Goal: Use online tool/utility: Utilize a website feature to perform a specific function

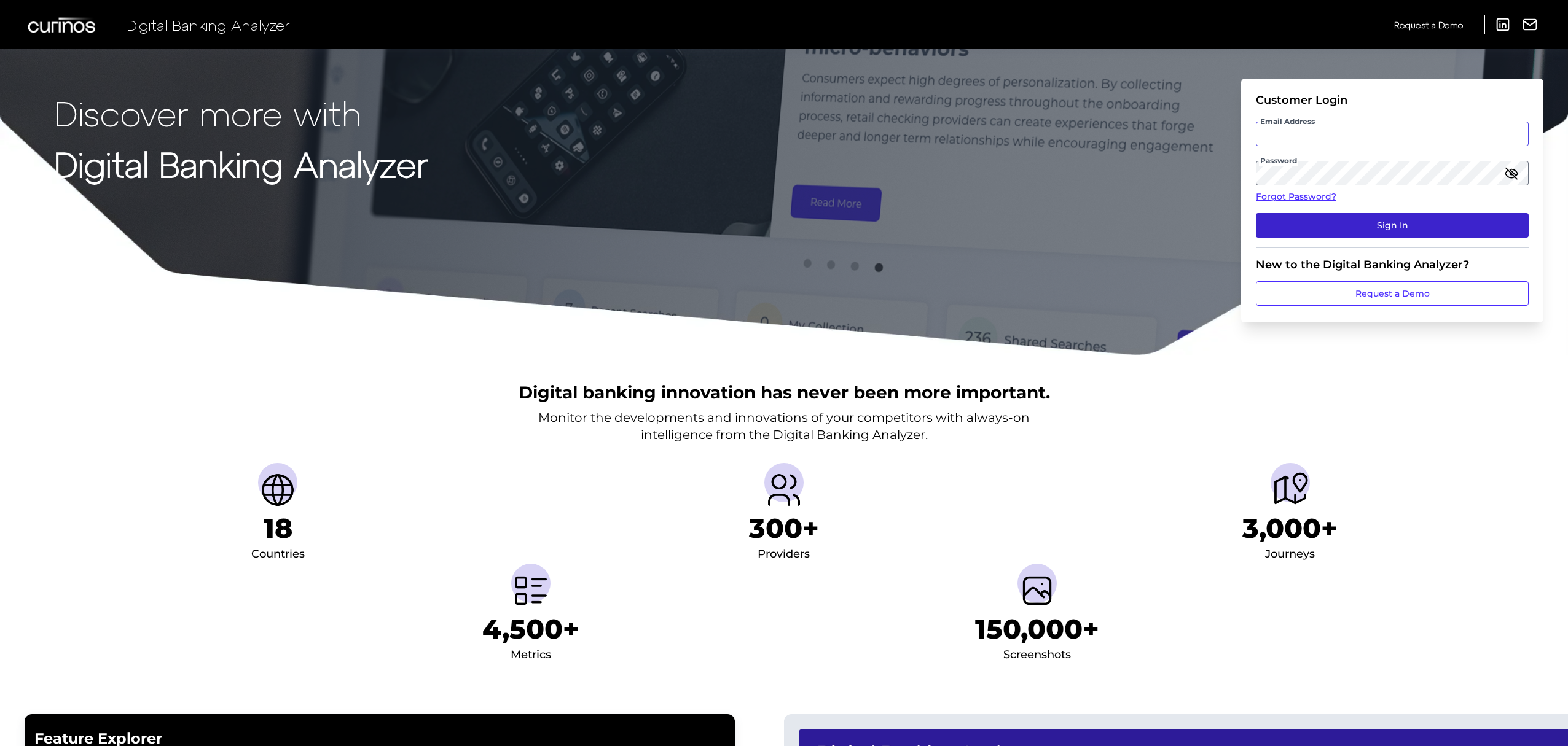
type input "[EMAIL_ADDRESS][PERSON_NAME][DOMAIN_NAME]"
click at [1342, 220] on button "Sign In" at bounding box center [1392, 224] width 273 height 24
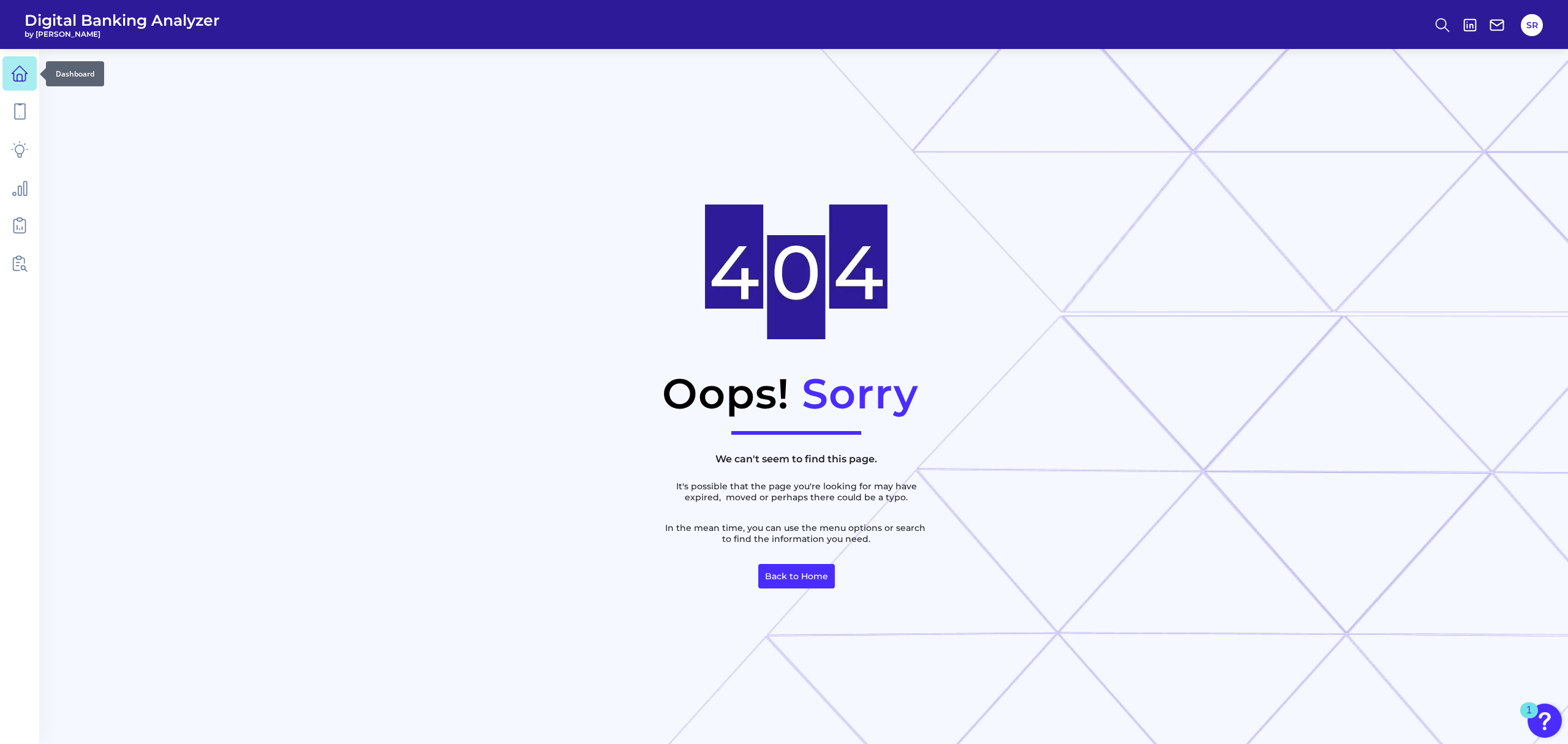
click at [21, 73] on icon at bounding box center [19, 74] width 17 height 17
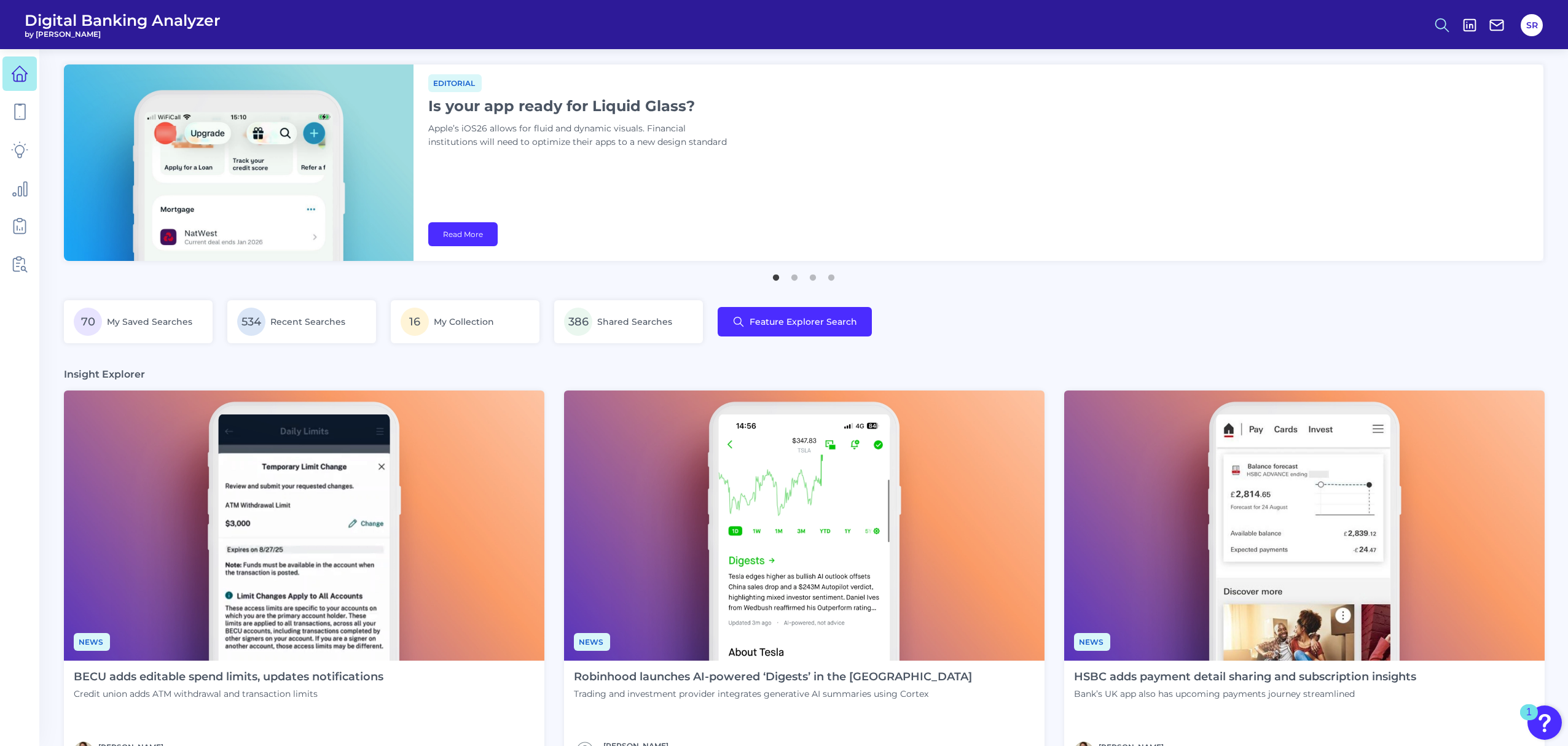
click at [1442, 21] on icon at bounding box center [1443, 25] width 17 height 17
click at [1379, 84] on button "Feature Explorer Search" at bounding box center [1382, 89] width 148 height 31
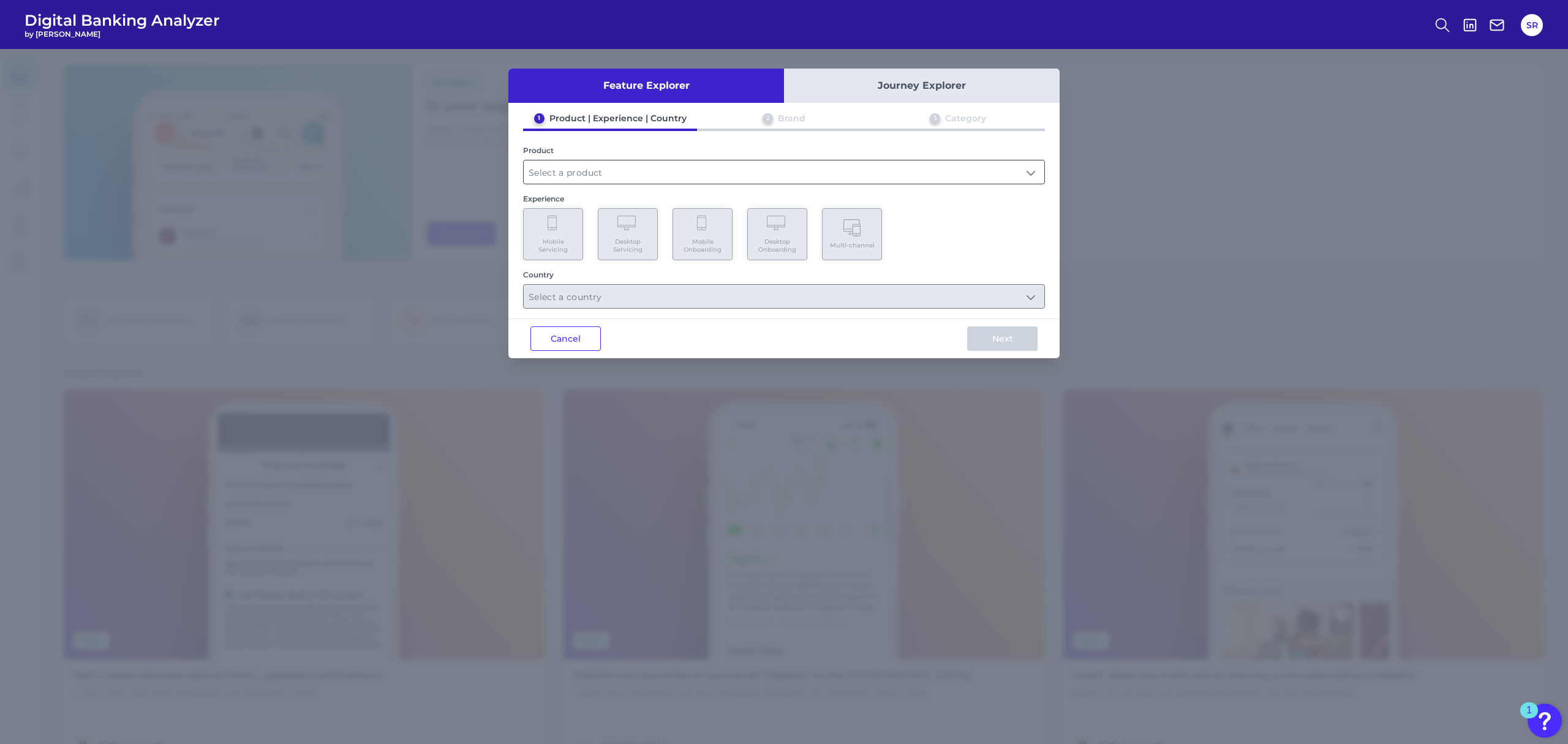
click at [684, 167] on input "text" at bounding box center [784, 172] width 521 height 23
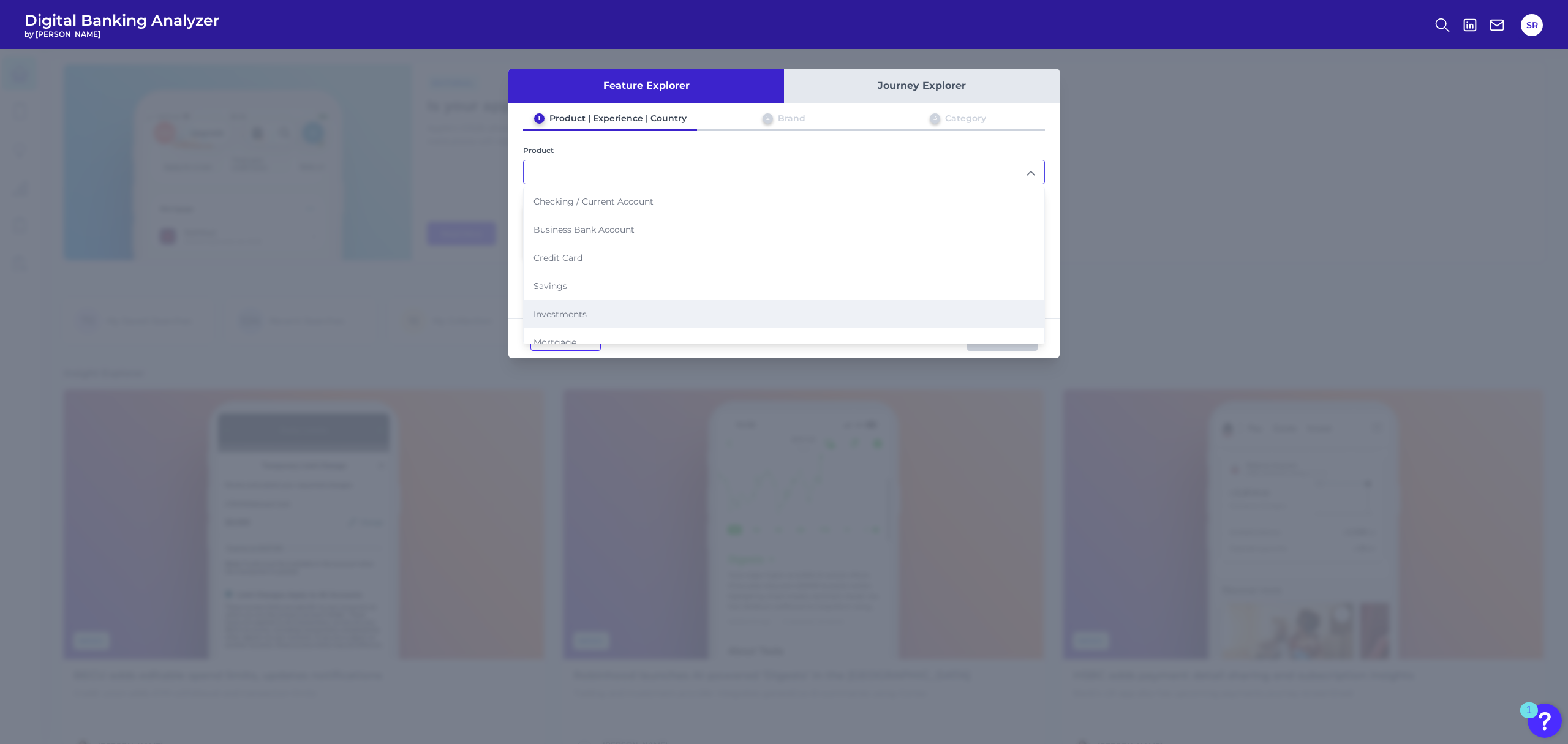
scroll to position [116, 0]
click at [610, 297] on li "Auto Loans" at bounding box center [784, 310] width 521 height 28
type input "Auto Loans"
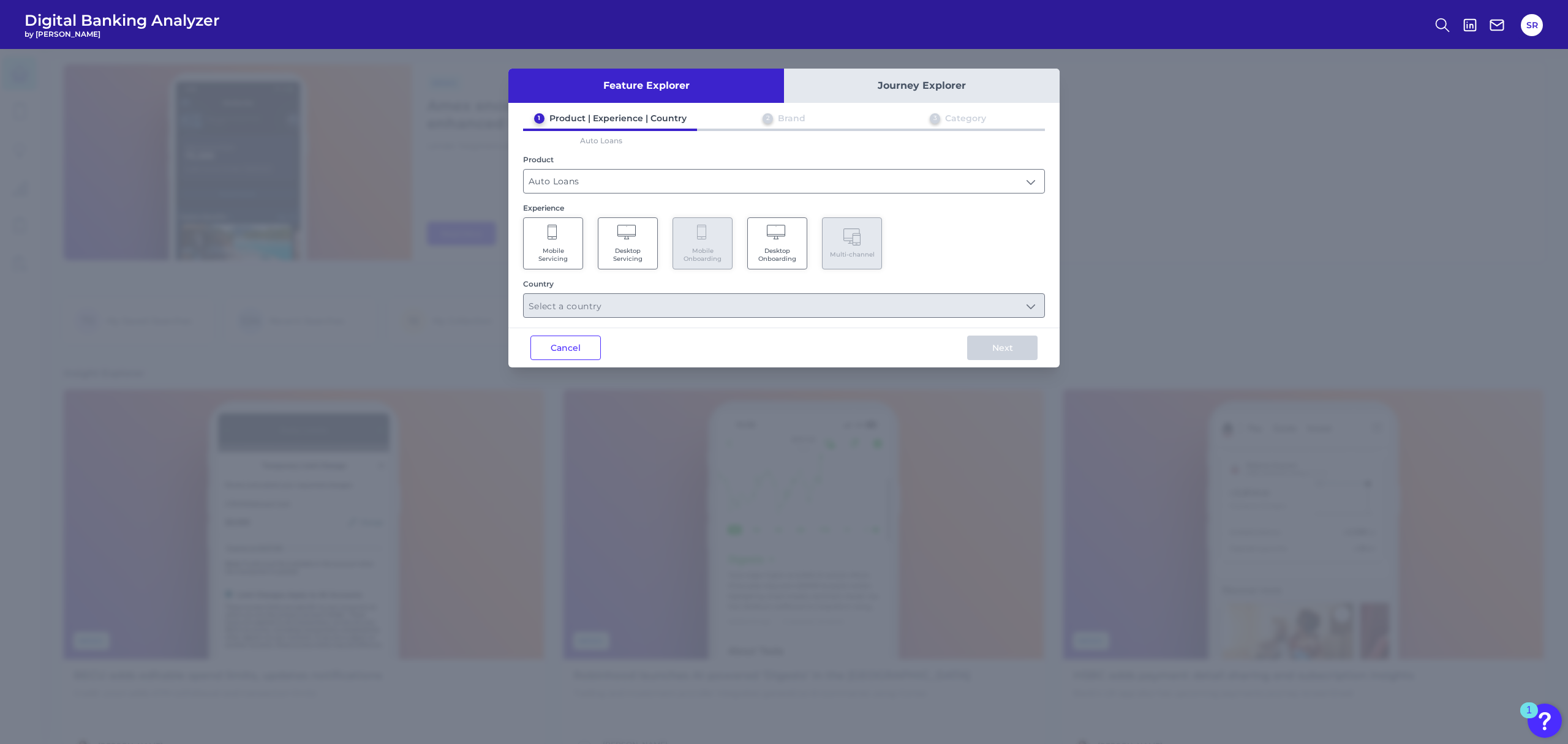
click at [785, 247] on span "Desktop Onboarding" at bounding box center [778, 255] width 46 height 16
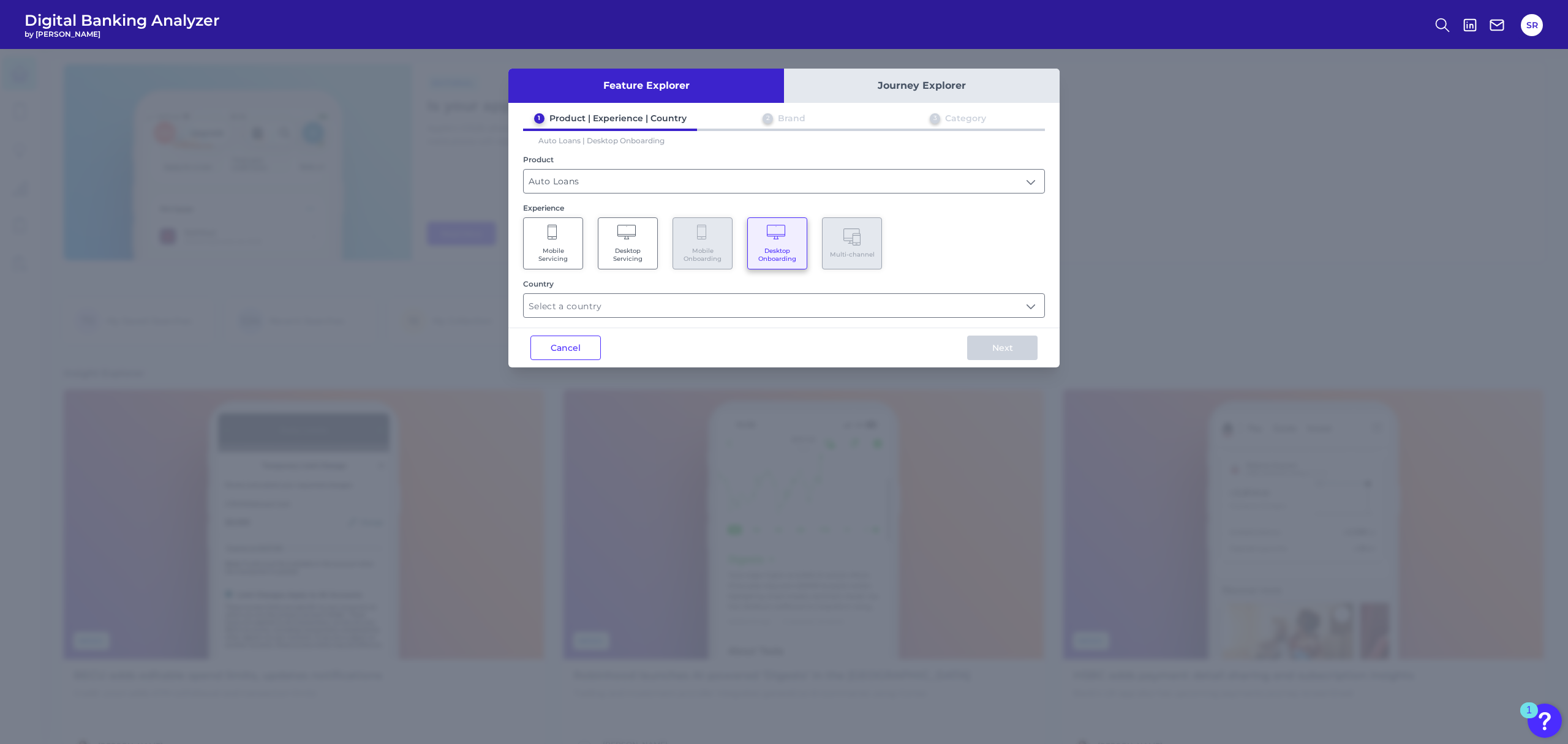
click at [622, 249] on span "Desktop Servicing" at bounding box center [628, 255] width 46 height 16
click at [562, 250] on span "Mobile Servicing" at bounding box center [553, 255] width 46 height 16
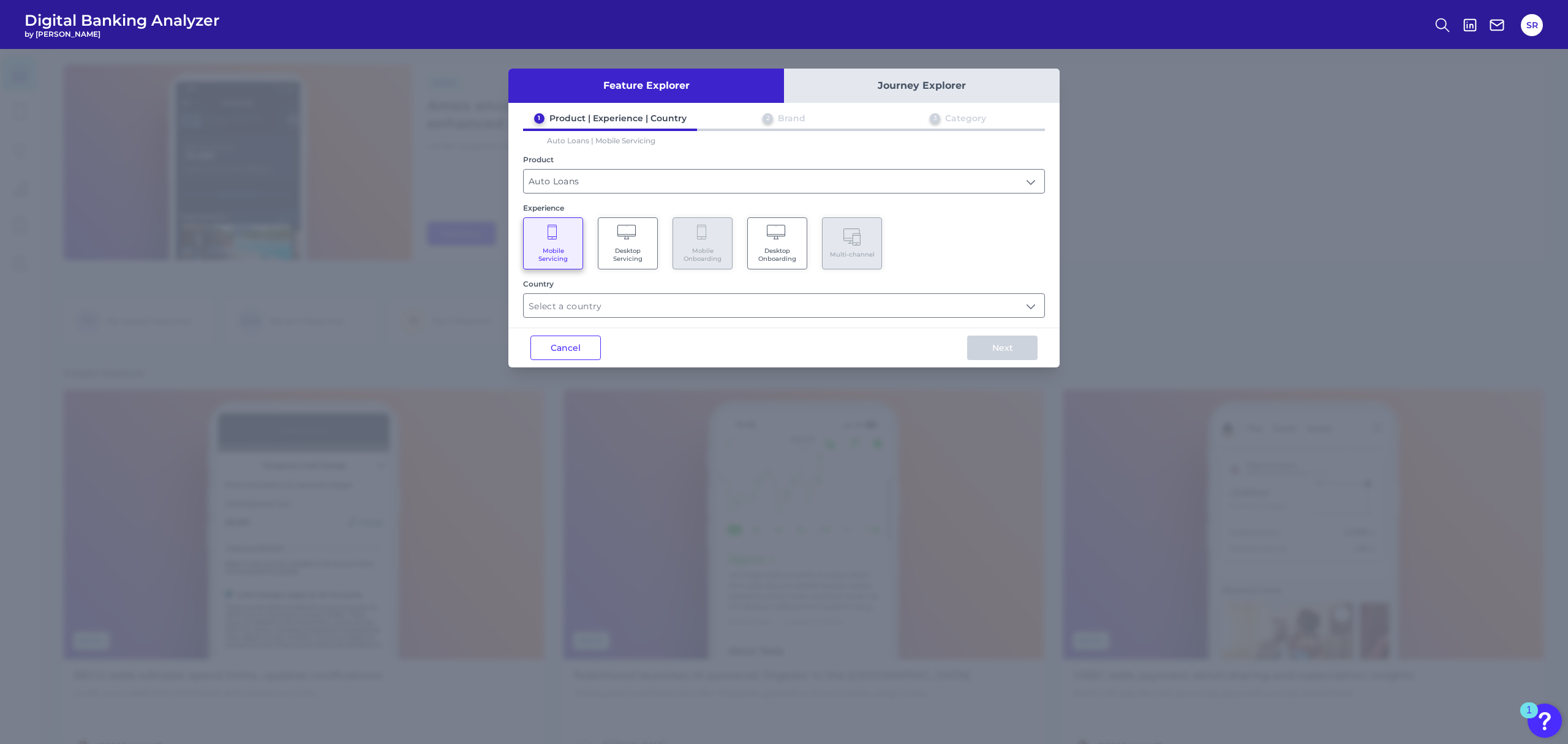
click at [792, 252] on span "Desktop Onboarding" at bounding box center [778, 255] width 46 height 16
click at [793, 304] on input "text" at bounding box center [784, 306] width 521 height 23
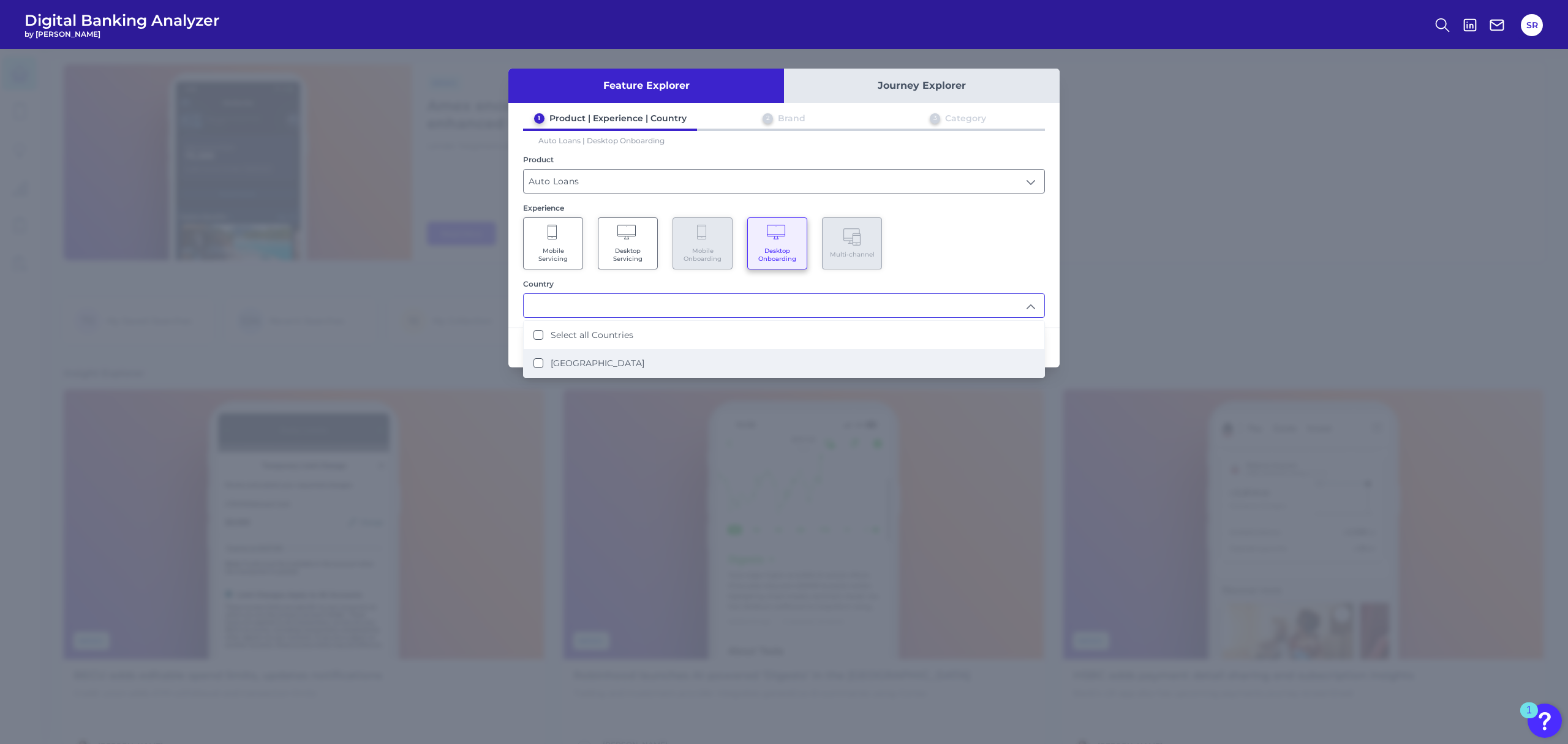
click at [602, 357] on label "[GEOGRAPHIC_DATA]" at bounding box center [598, 362] width 94 height 11
type input "Select all Countries"
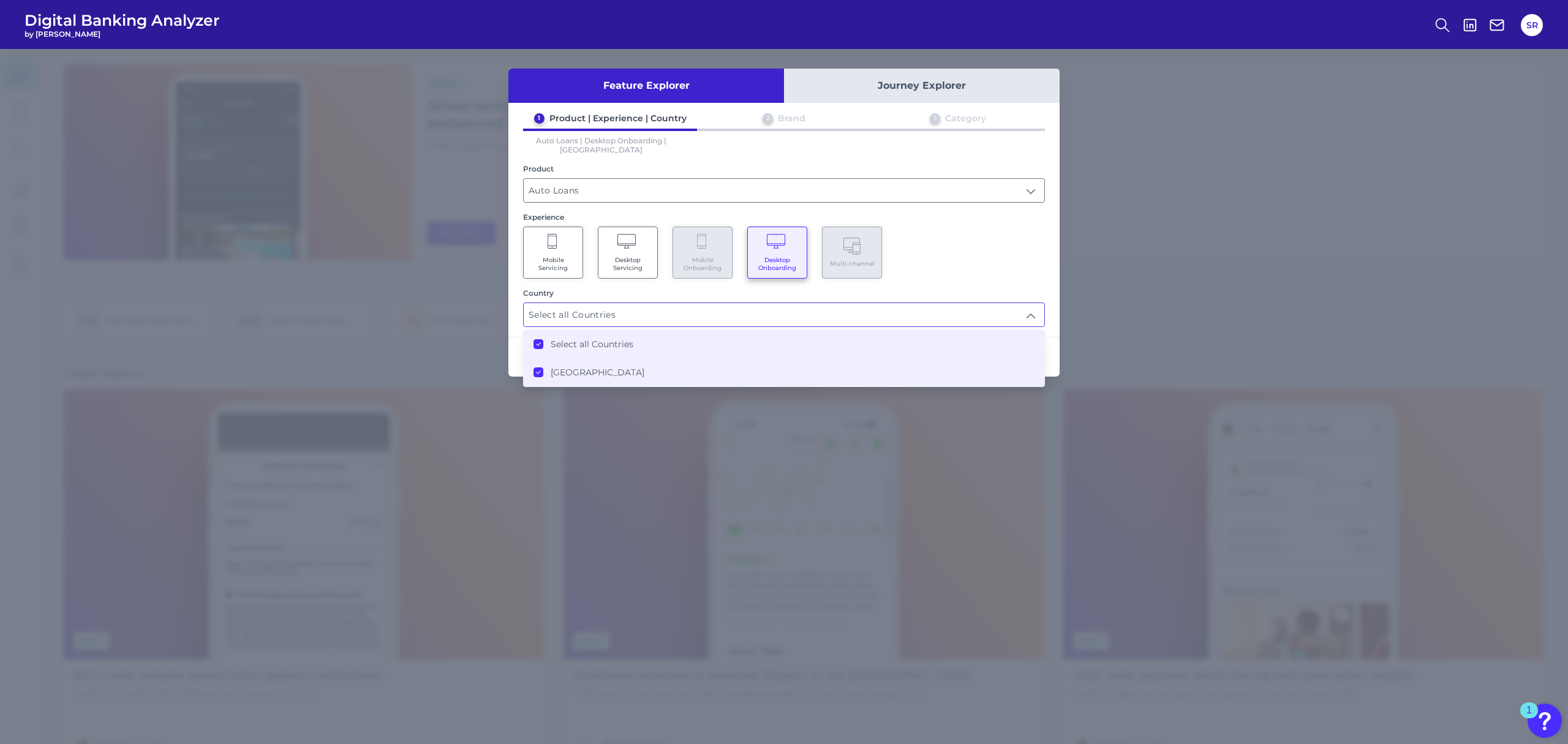
scroll to position [0, 0]
click at [938, 250] on div "Mobile Servicing Desktop Servicing Mobile Onboarding Desktop Onboarding Multi-c…" at bounding box center [784, 253] width 522 height 52
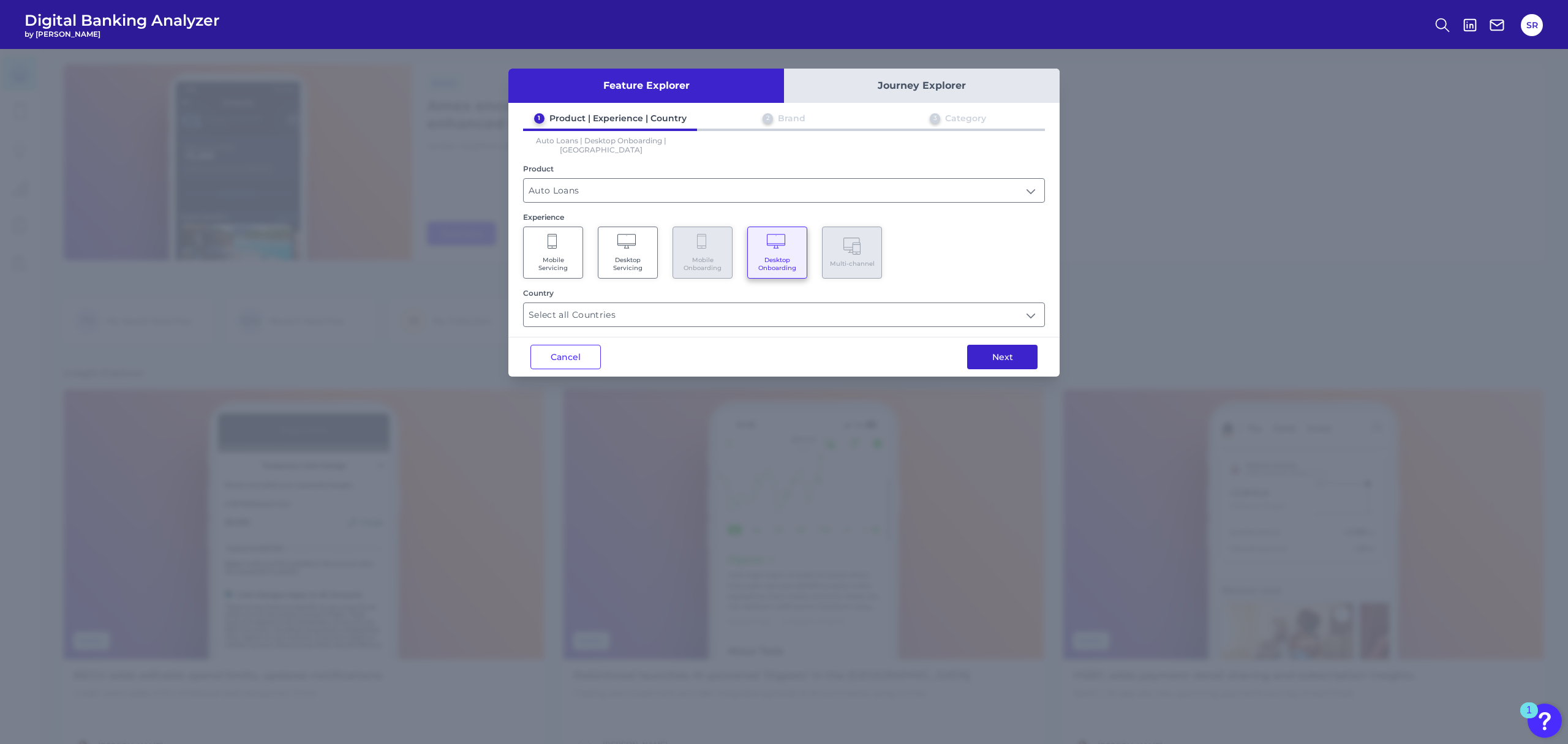
click at [984, 347] on button "Next" at bounding box center [1002, 356] width 71 height 24
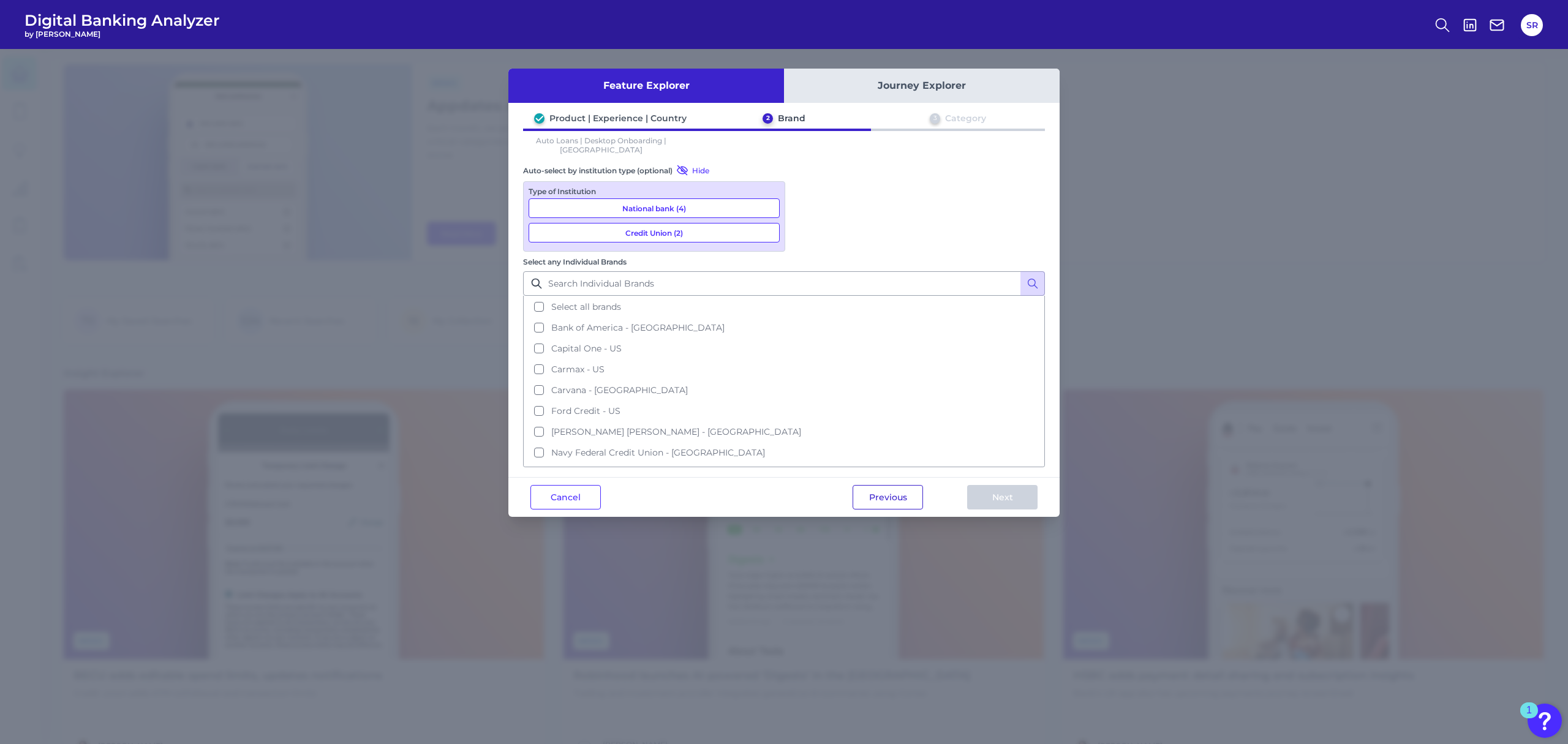
click at [894, 485] on button "Previous" at bounding box center [887, 497] width 71 height 24
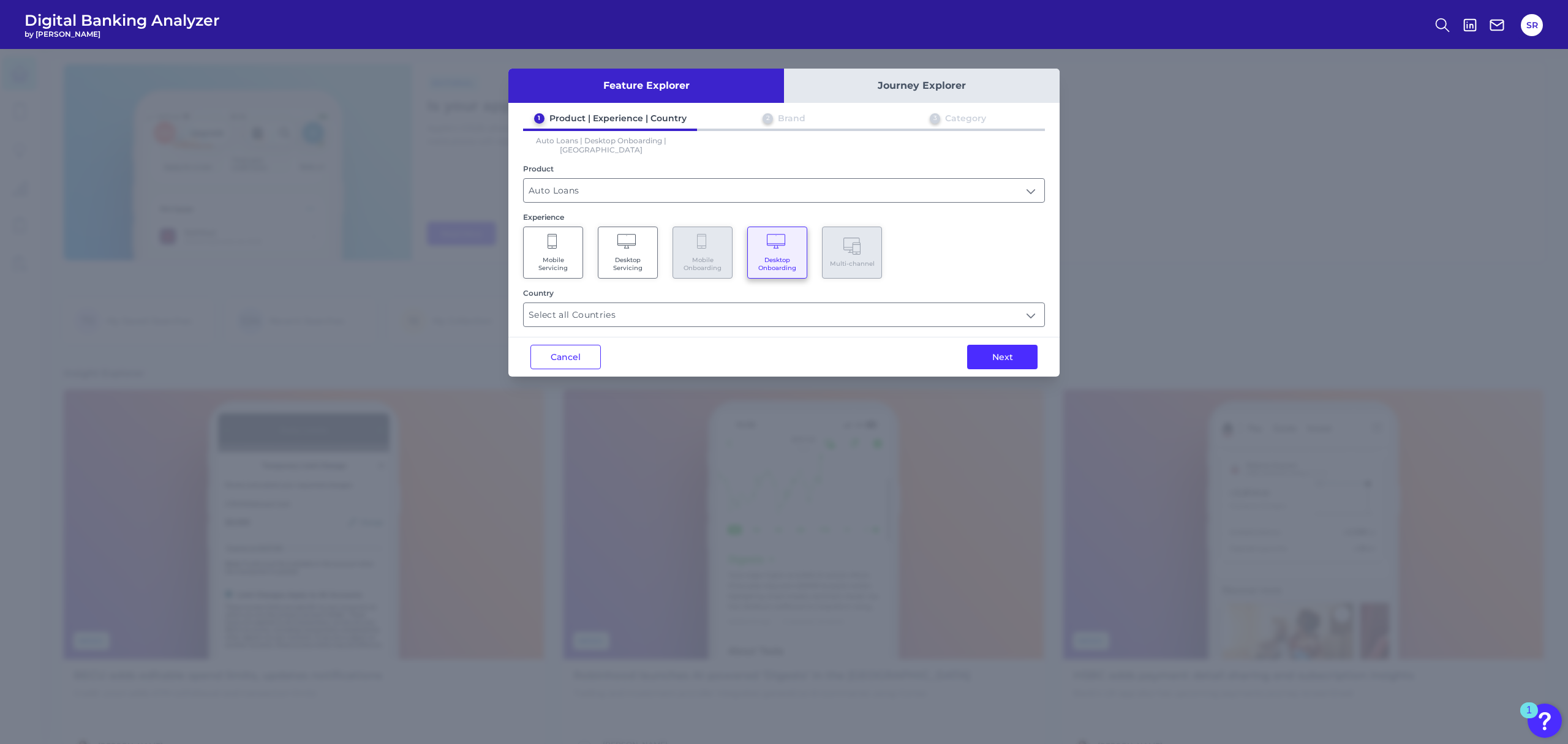
click at [632, 256] on span "Desktop Servicing" at bounding box center [628, 264] width 46 height 16
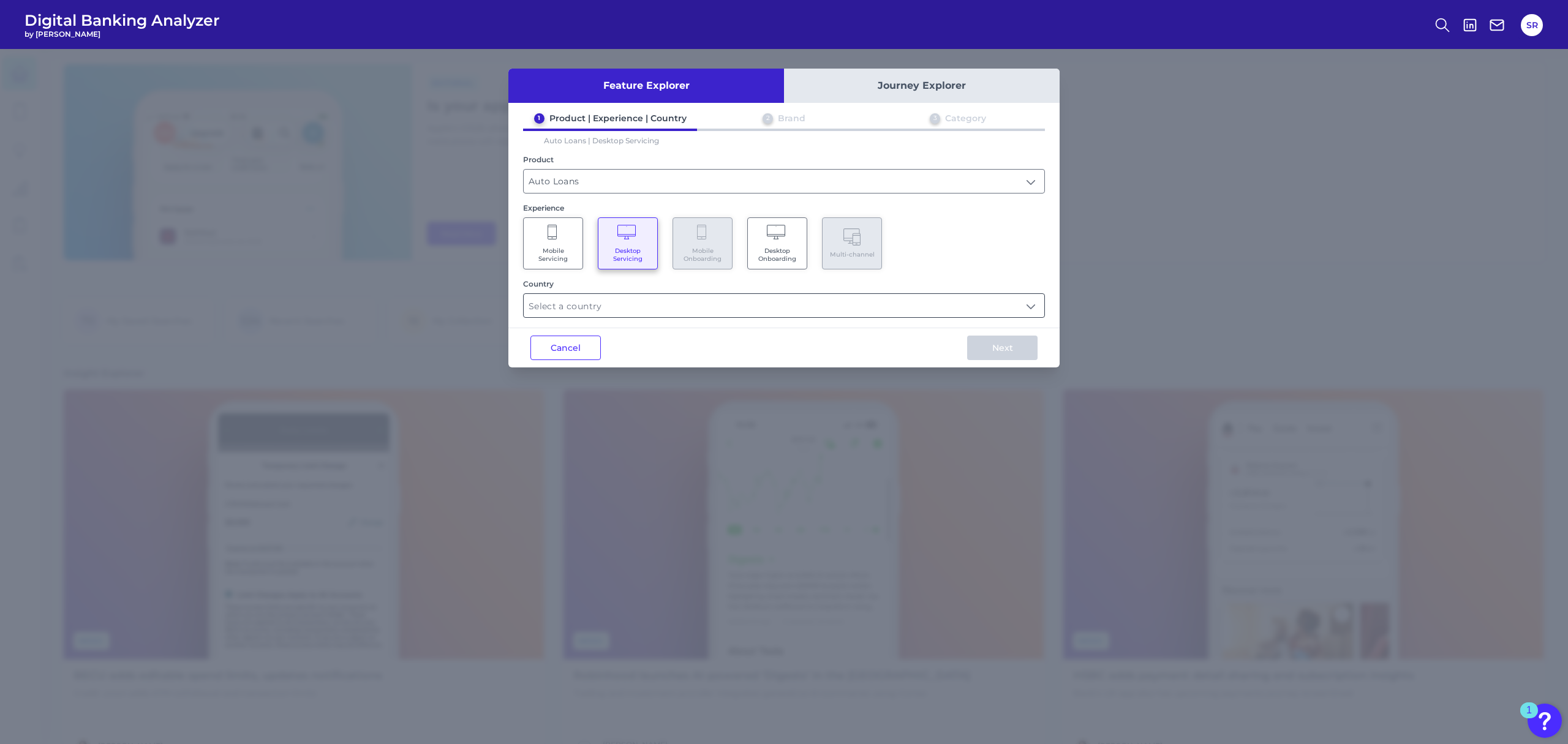
click at [856, 301] on input "text" at bounding box center [784, 306] width 521 height 23
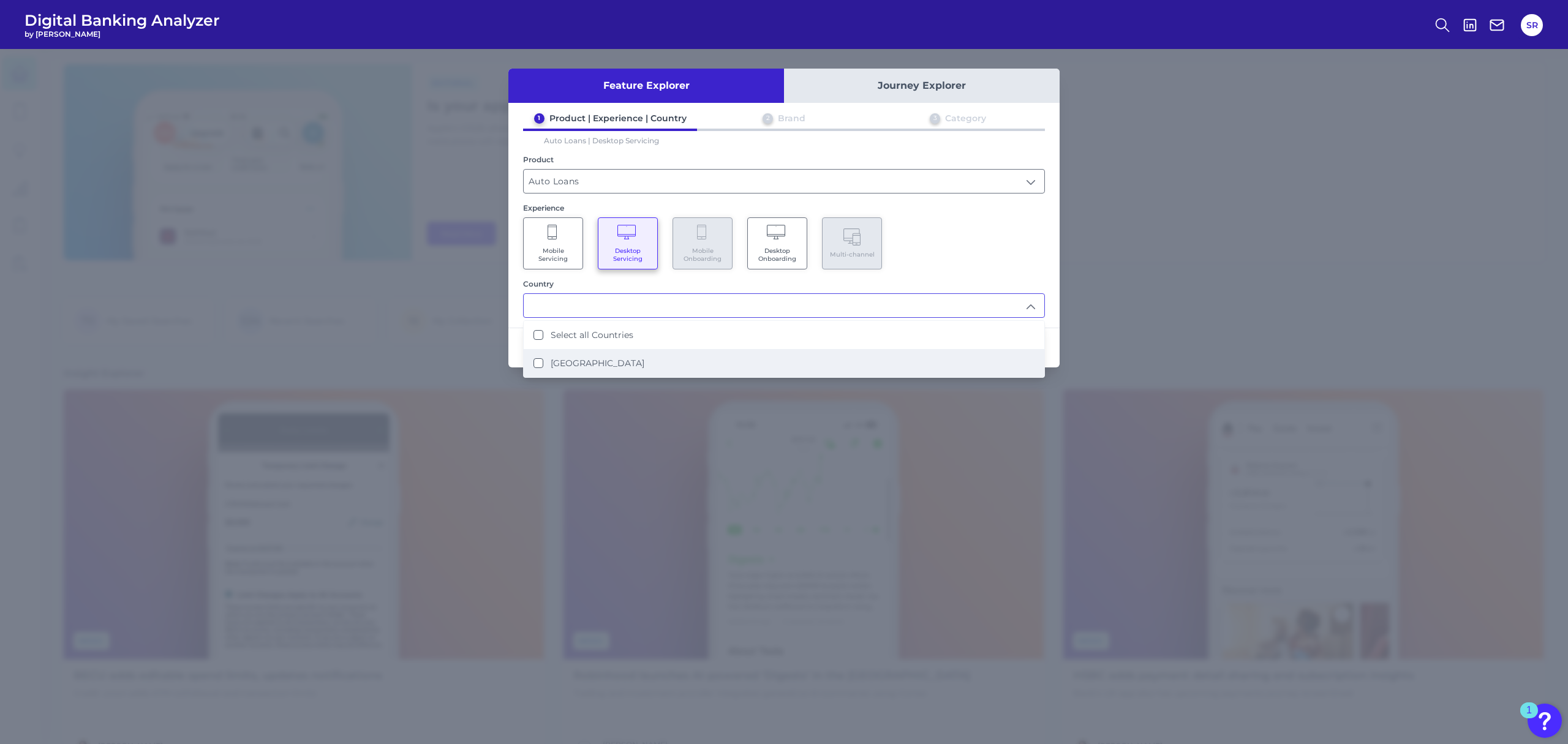
click at [757, 356] on li "[GEOGRAPHIC_DATA]" at bounding box center [784, 363] width 521 height 28
type input "Select all Countries"
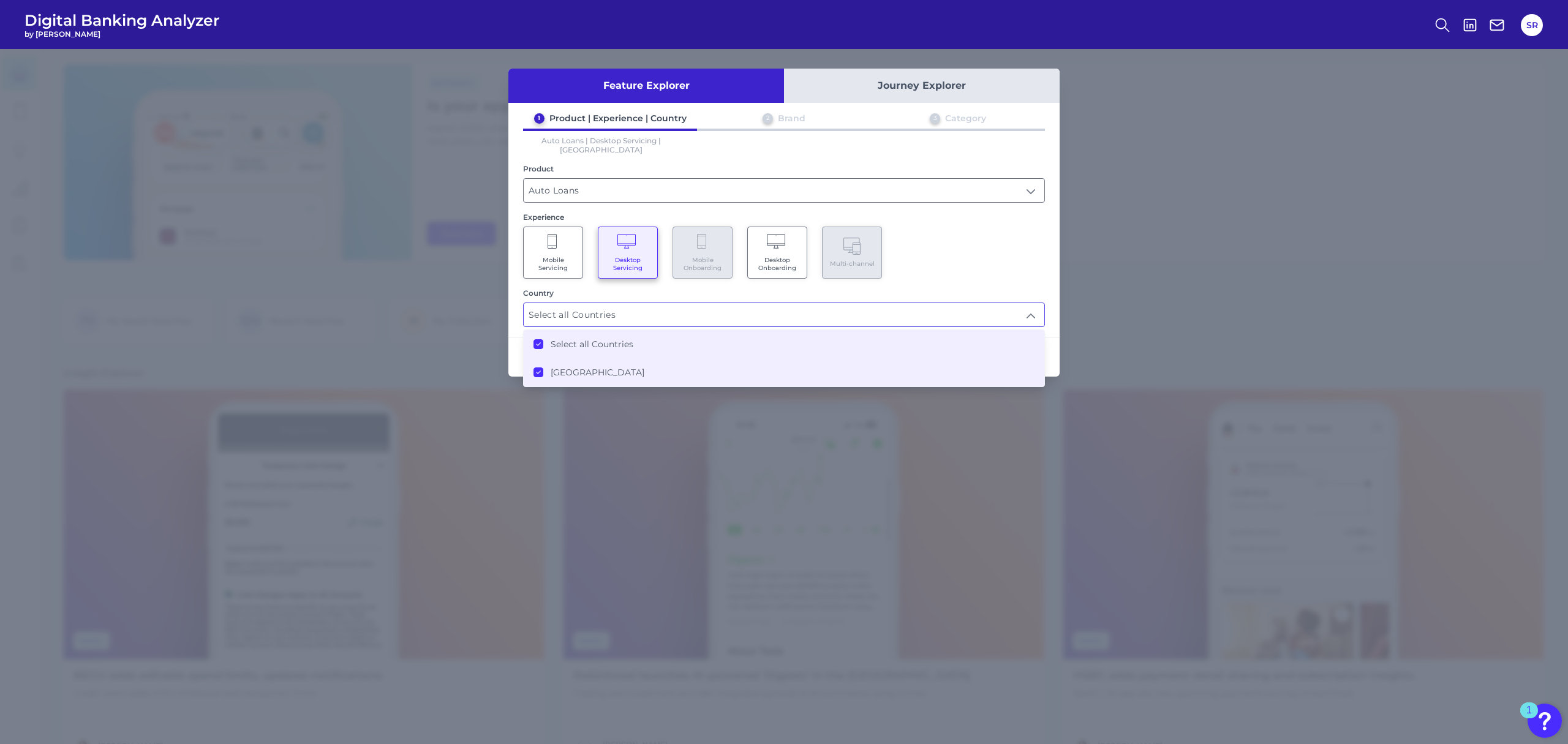
scroll to position [1, 0]
click at [949, 240] on div "Mobile Servicing Desktop Servicing Mobile Onboarding Desktop Onboarding Multi-c…" at bounding box center [784, 253] width 522 height 52
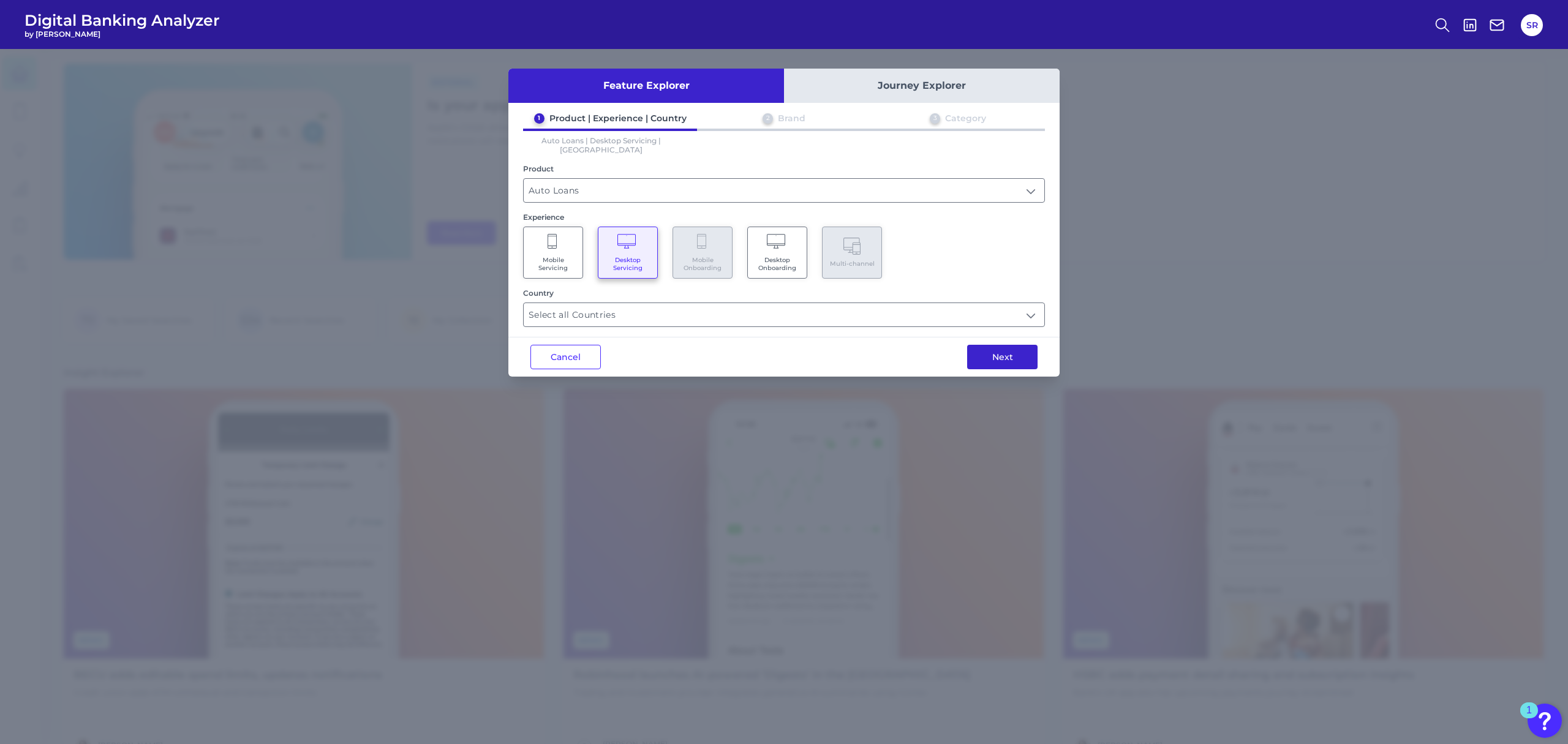
click at [994, 345] on button "Next" at bounding box center [1002, 356] width 71 height 24
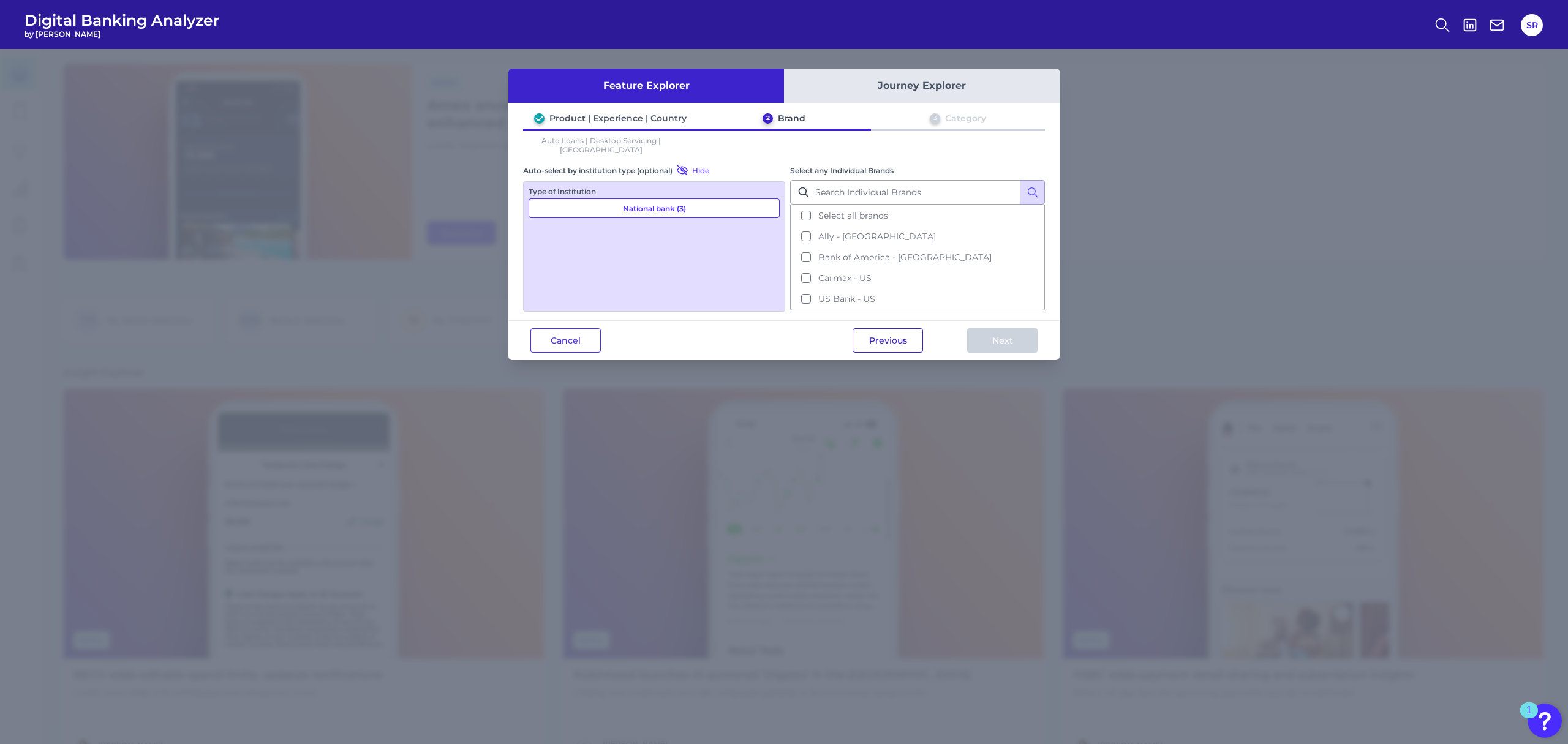
click at [909, 330] on button "Previous" at bounding box center [887, 340] width 71 height 24
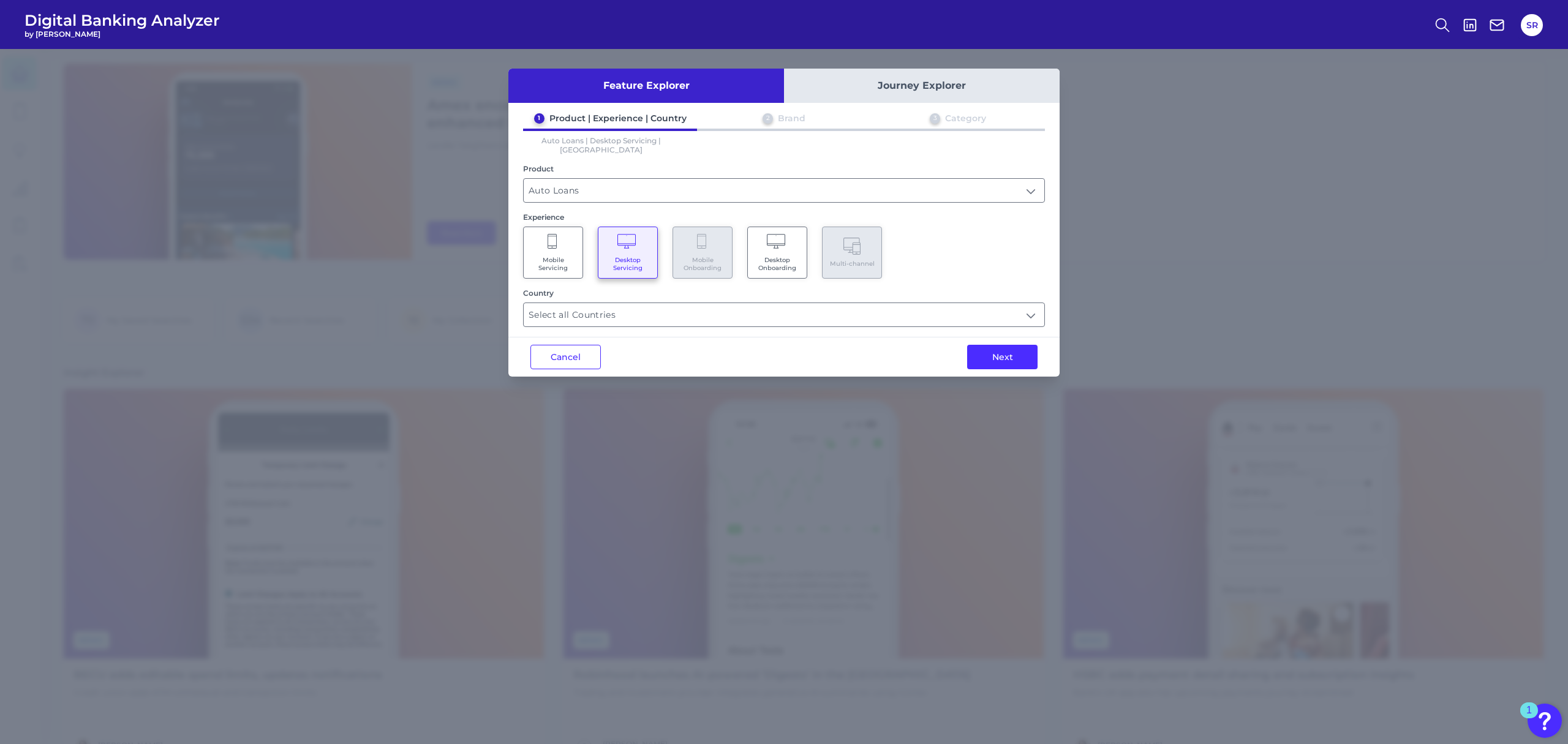
click at [555, 256] on span "Mobile Servicing" at bounding box center [553, 264] width 46 height 16
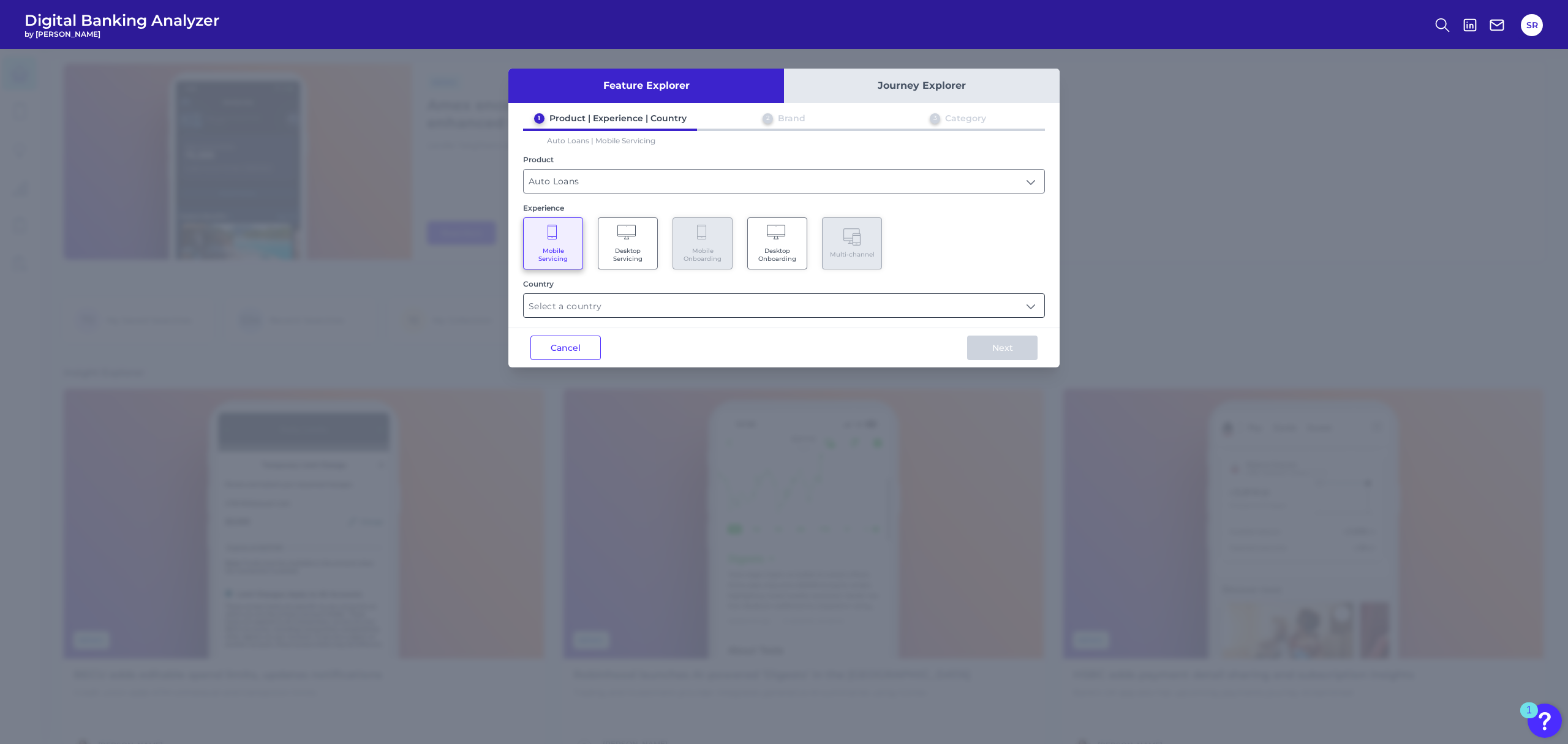
click at [715, 299] on input "text" at bounding box center [784, 306] width 521 height 23
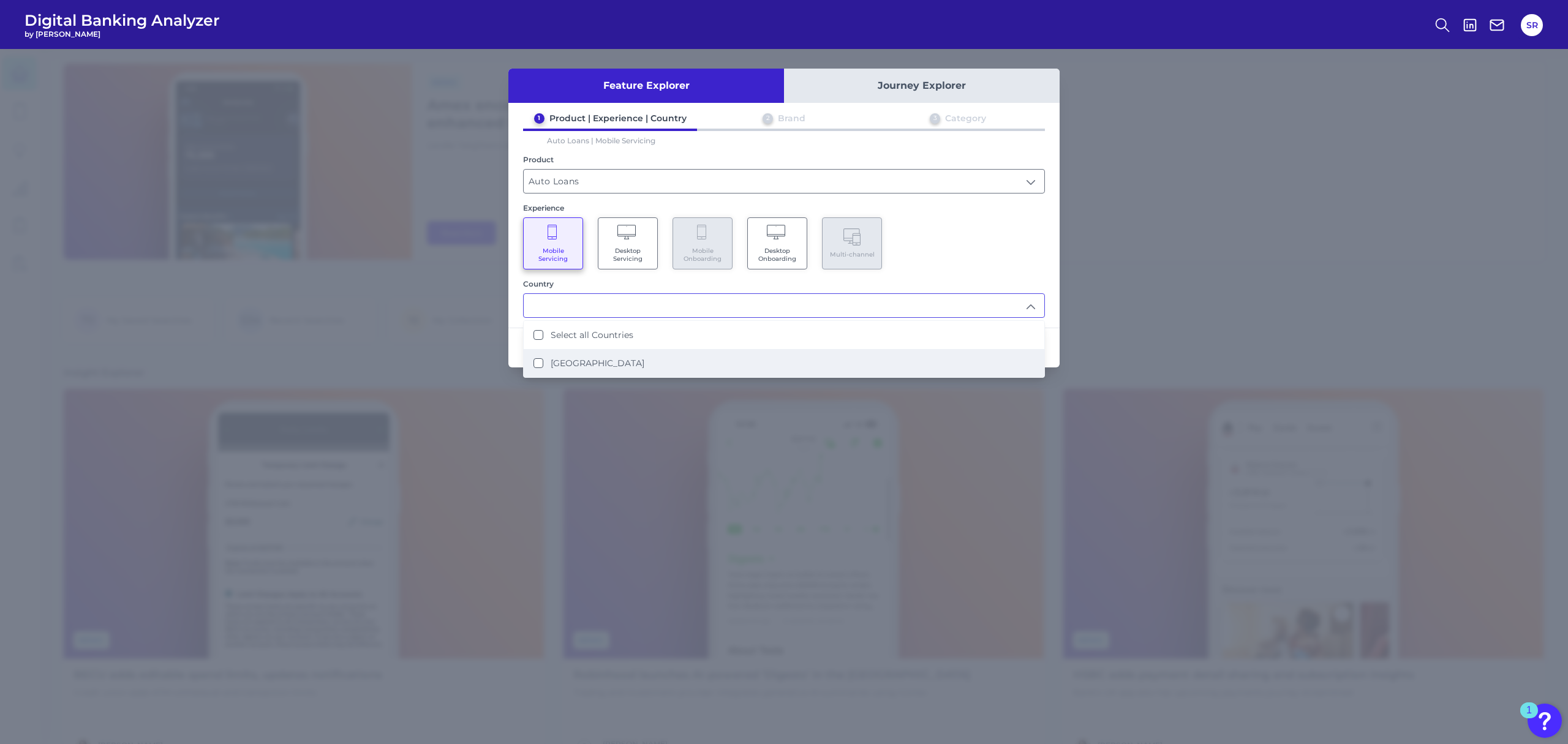
click at [579, 363] on label "[GEOGRAPHIC_DATA]" at bounding box center [598, 362] width 94 height 11
type input "Select all Countries"
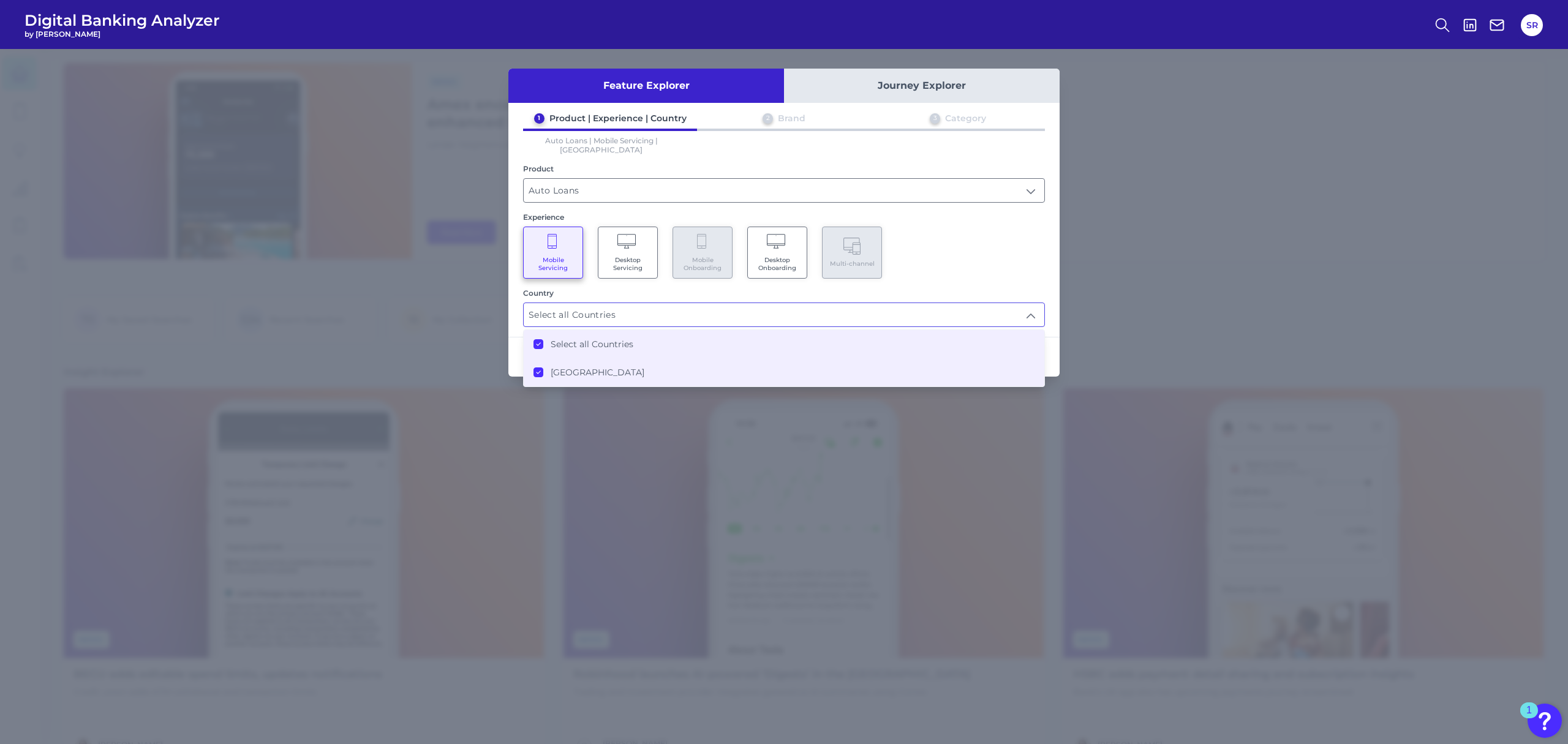
click at [982, 243] on div "Mobile Servicing Desktop Servicing Mobile Onboarding Desktop Onboarding Multi-c…" at bounding box center [784, 253] width 522 height 52
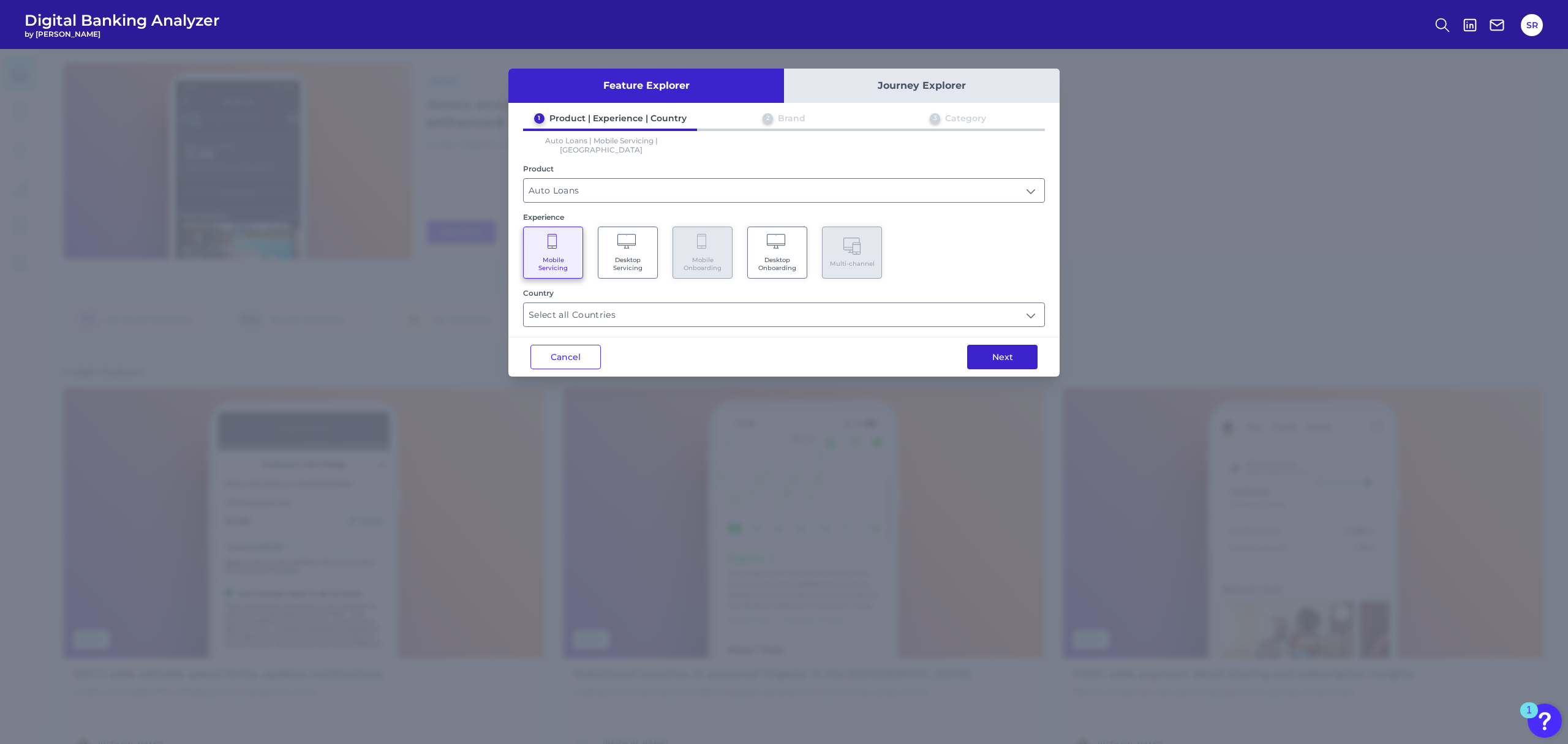
click at [1002, 346] on button "Next" at bounding box center [1002, 356] width 71 height 24
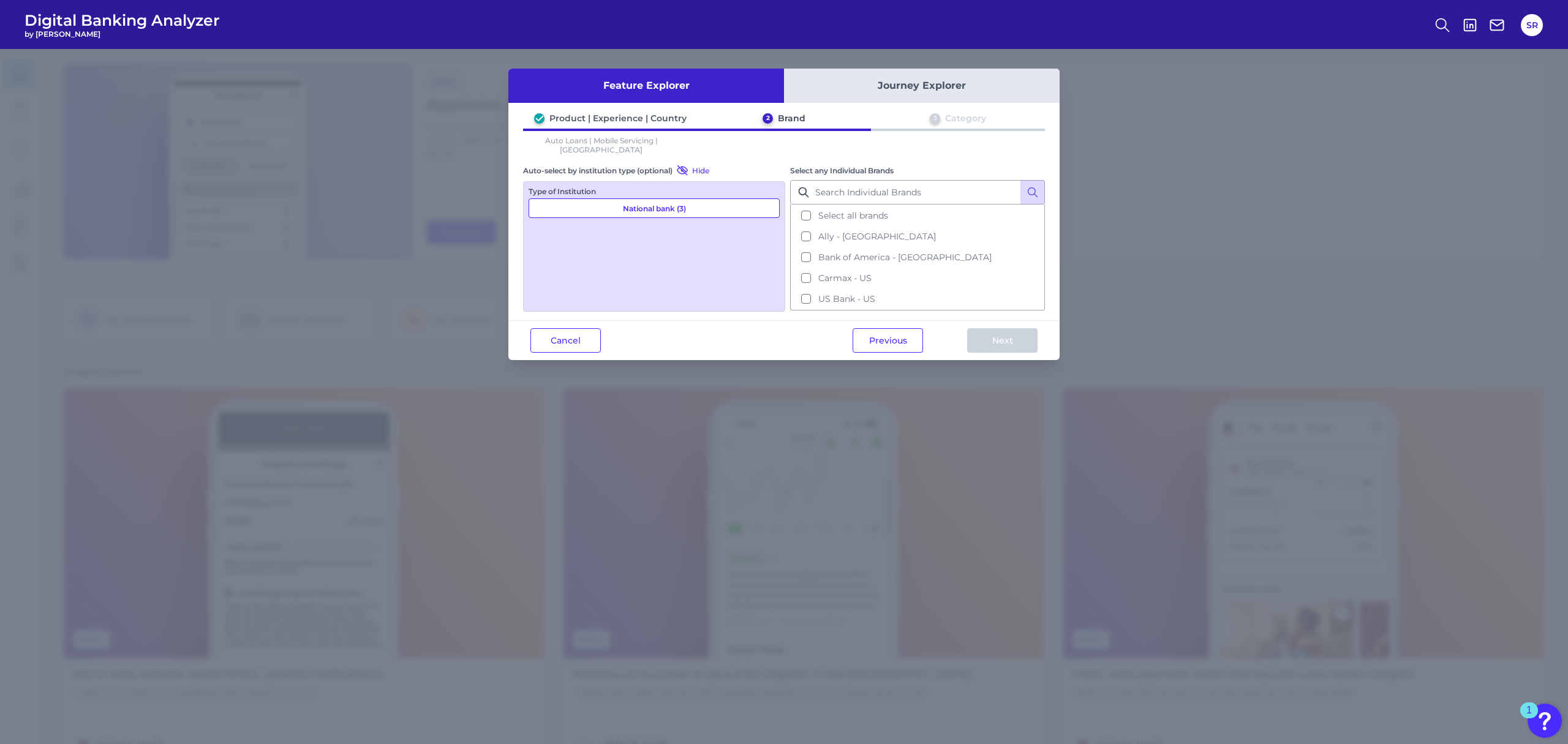
click at [866, 328] on button "Previous" at bounding box center [887, 340] width 71 height 24
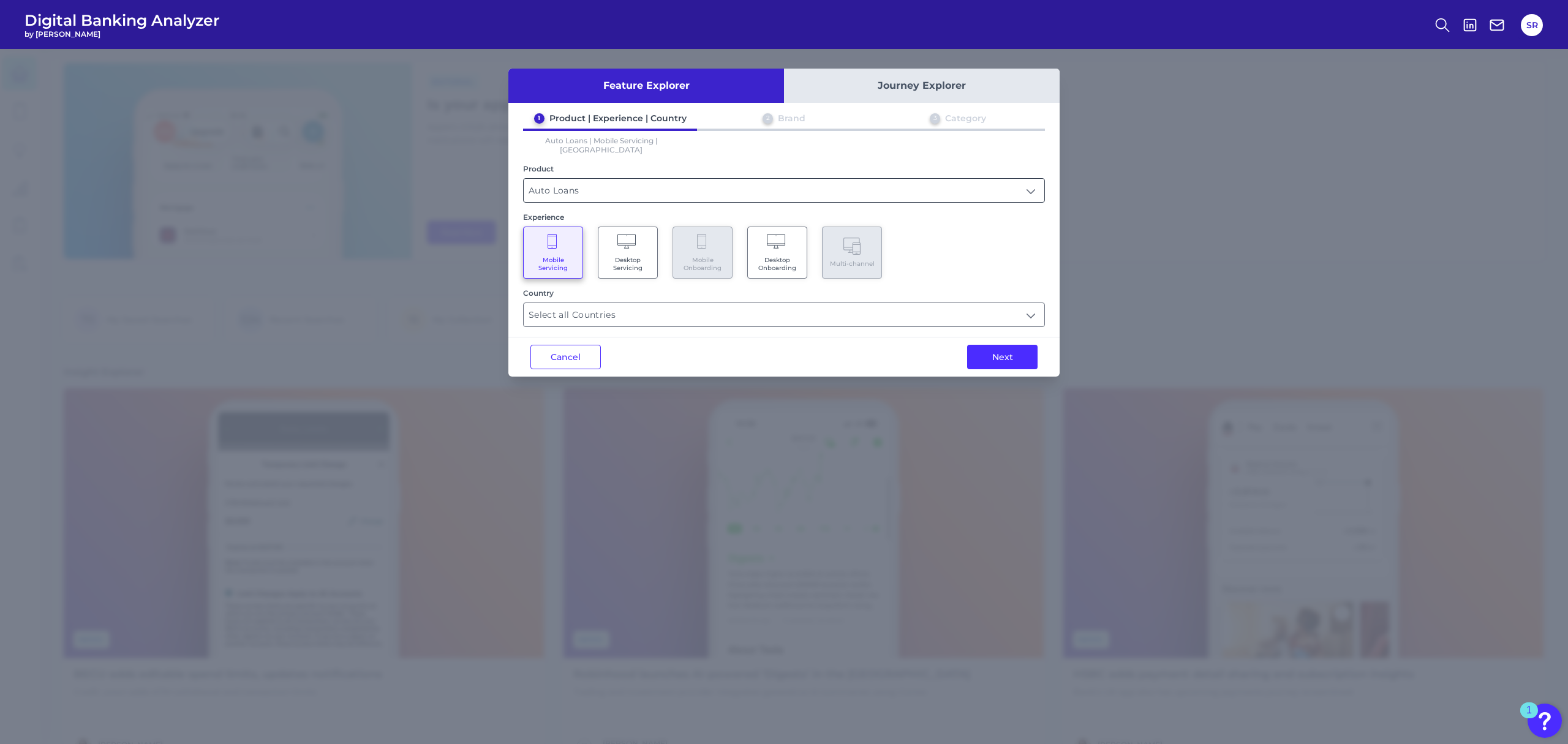
click at [607, 181] on input "Auto Loans" at bounding box center [784, 191] width 521 height 23
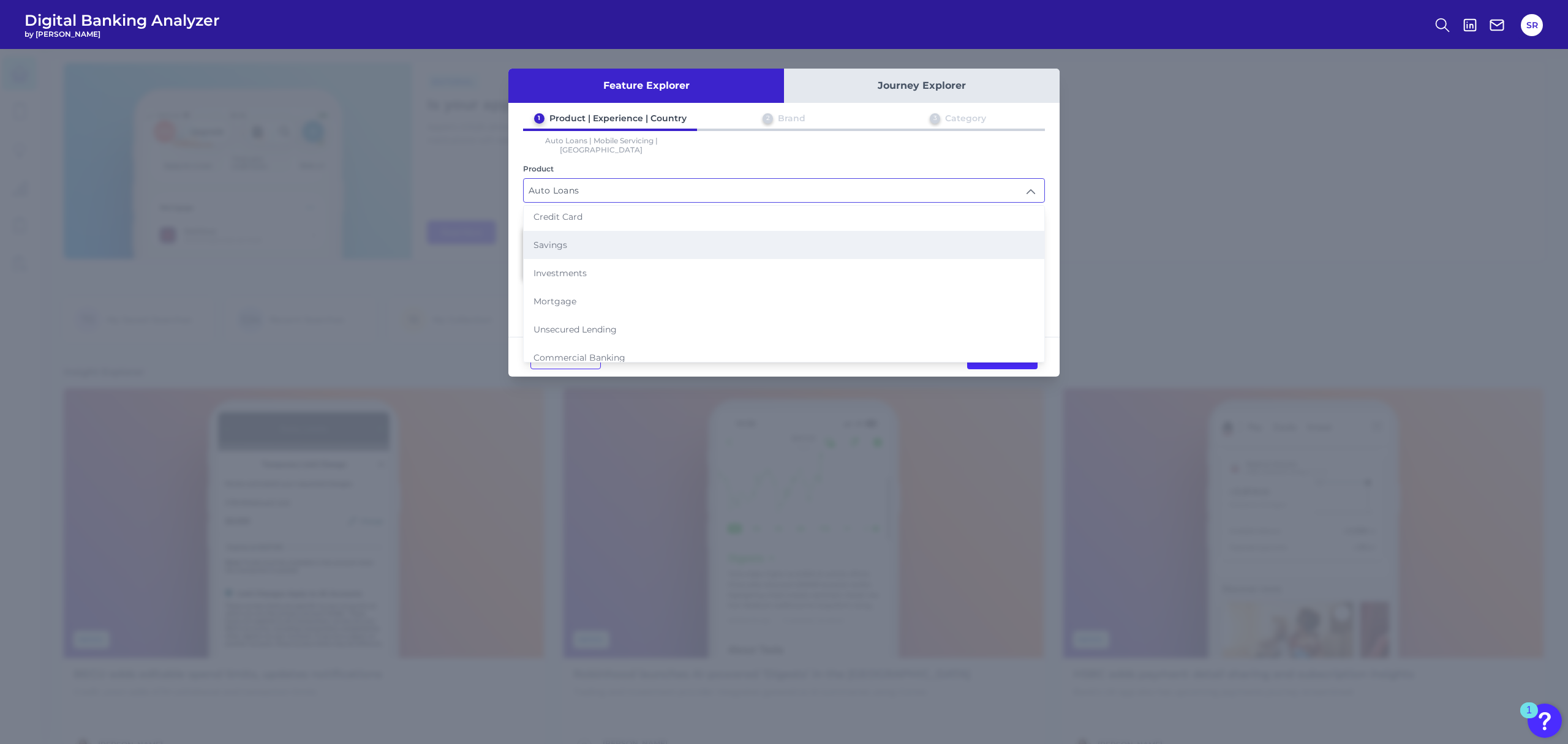
scroll to position [116, 0]
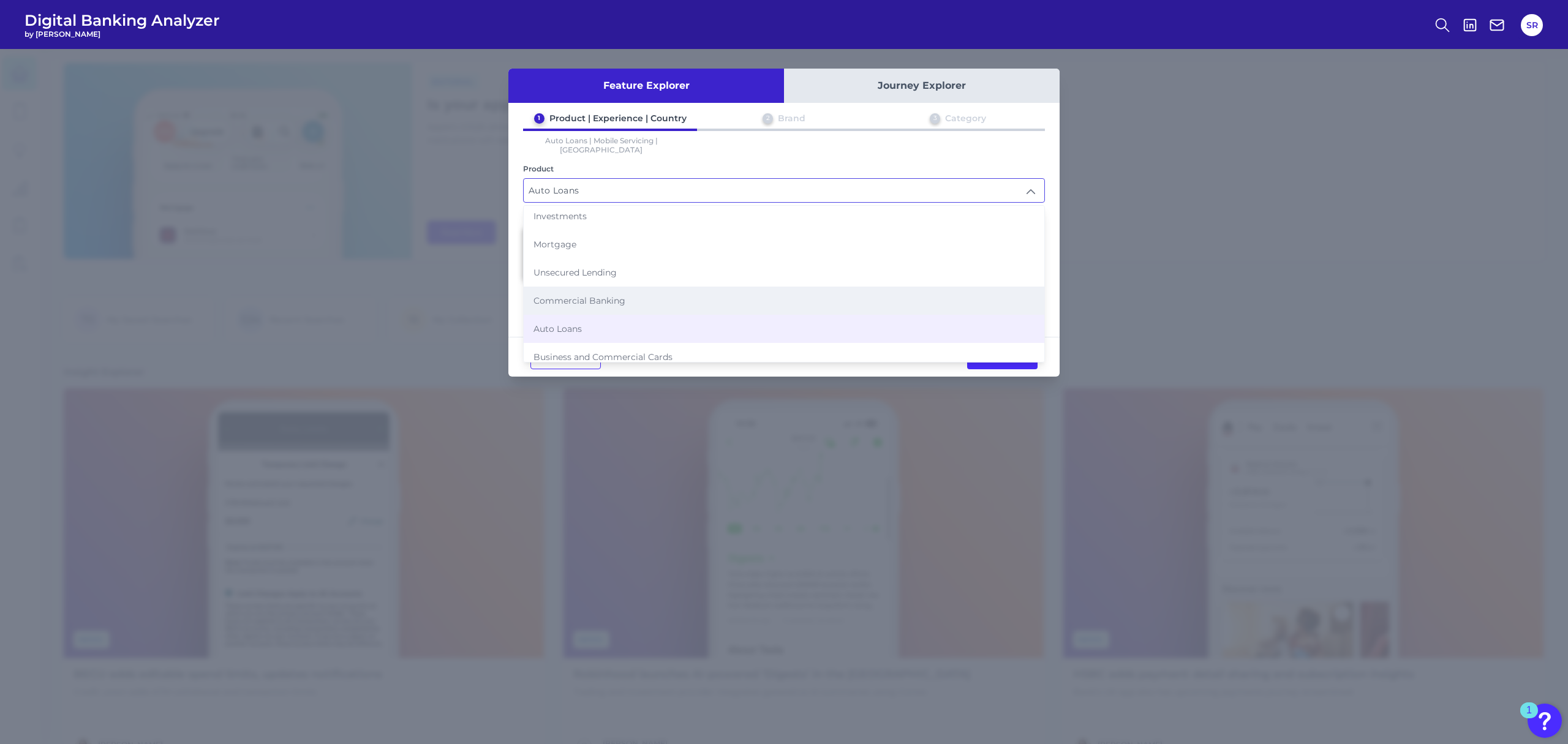
click at [626, 287] on li "Commercial Banking" at bounding box center [784, 300] width 521 height 28
type input "Commercial Banking"
type input "Select all Countries"
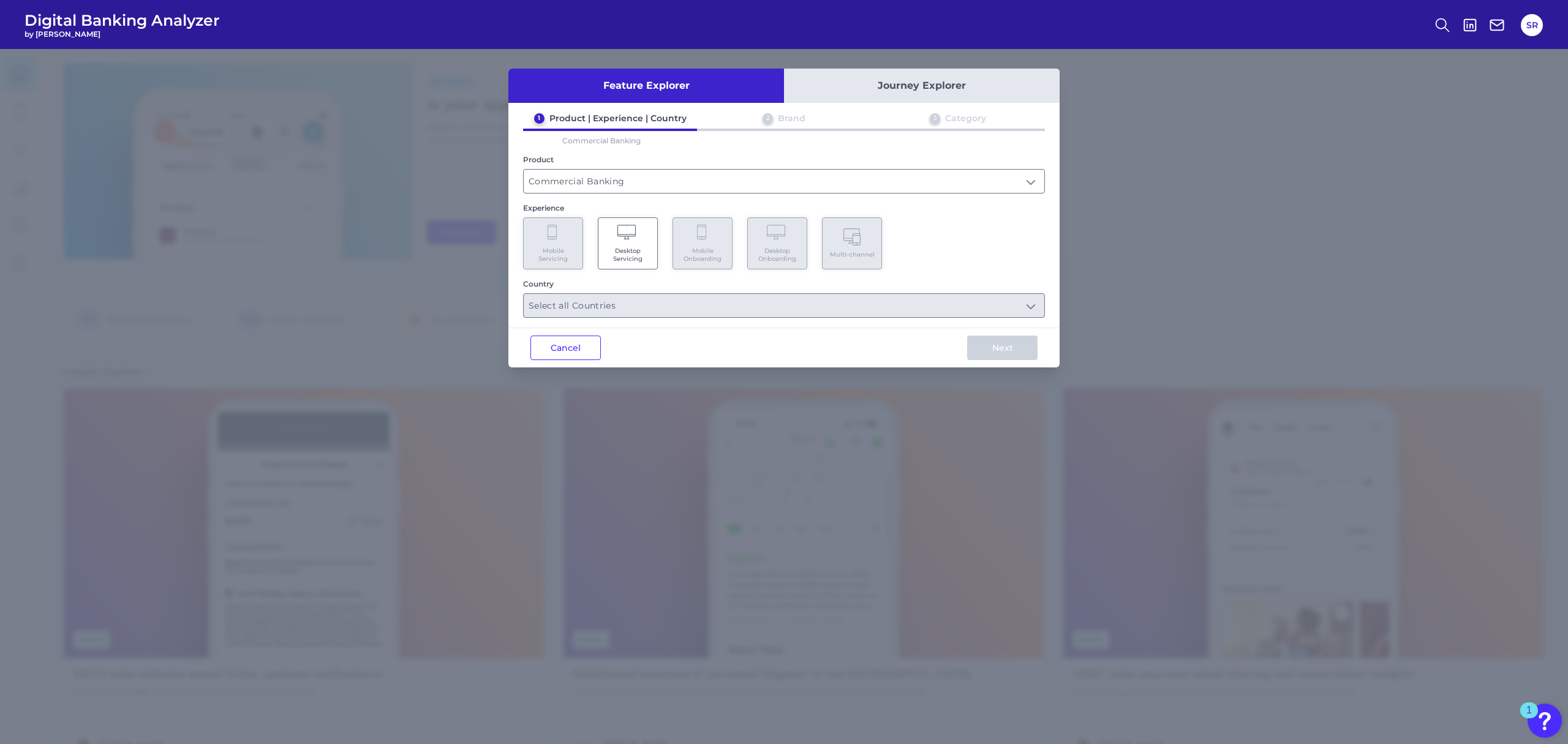
click at [645, 253] on span "Desktop Servicing" at bounding box center [628, 255] width 46 height 16
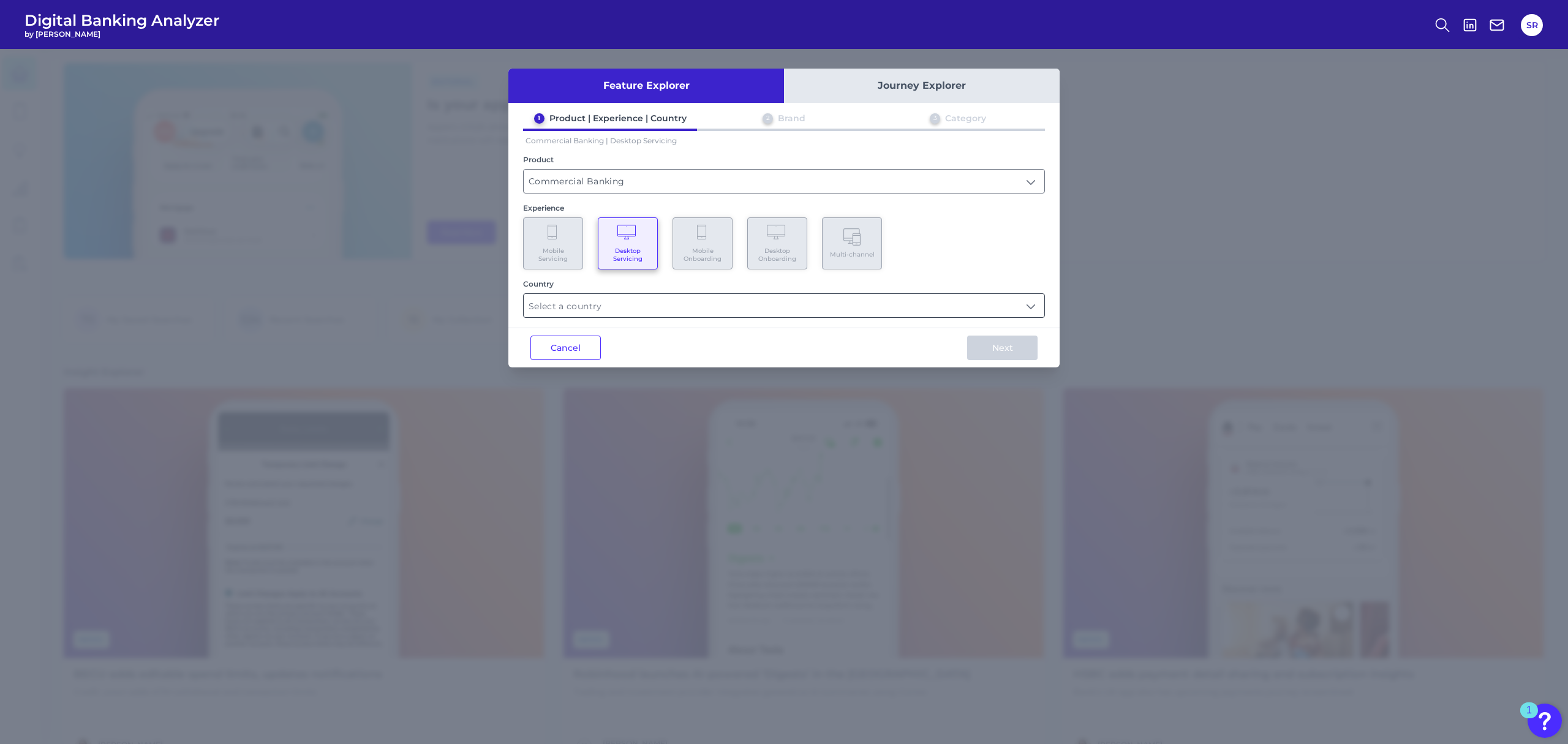
click at [704, 306] on input "text" at bounding box center [784, 306] width 521 height 23
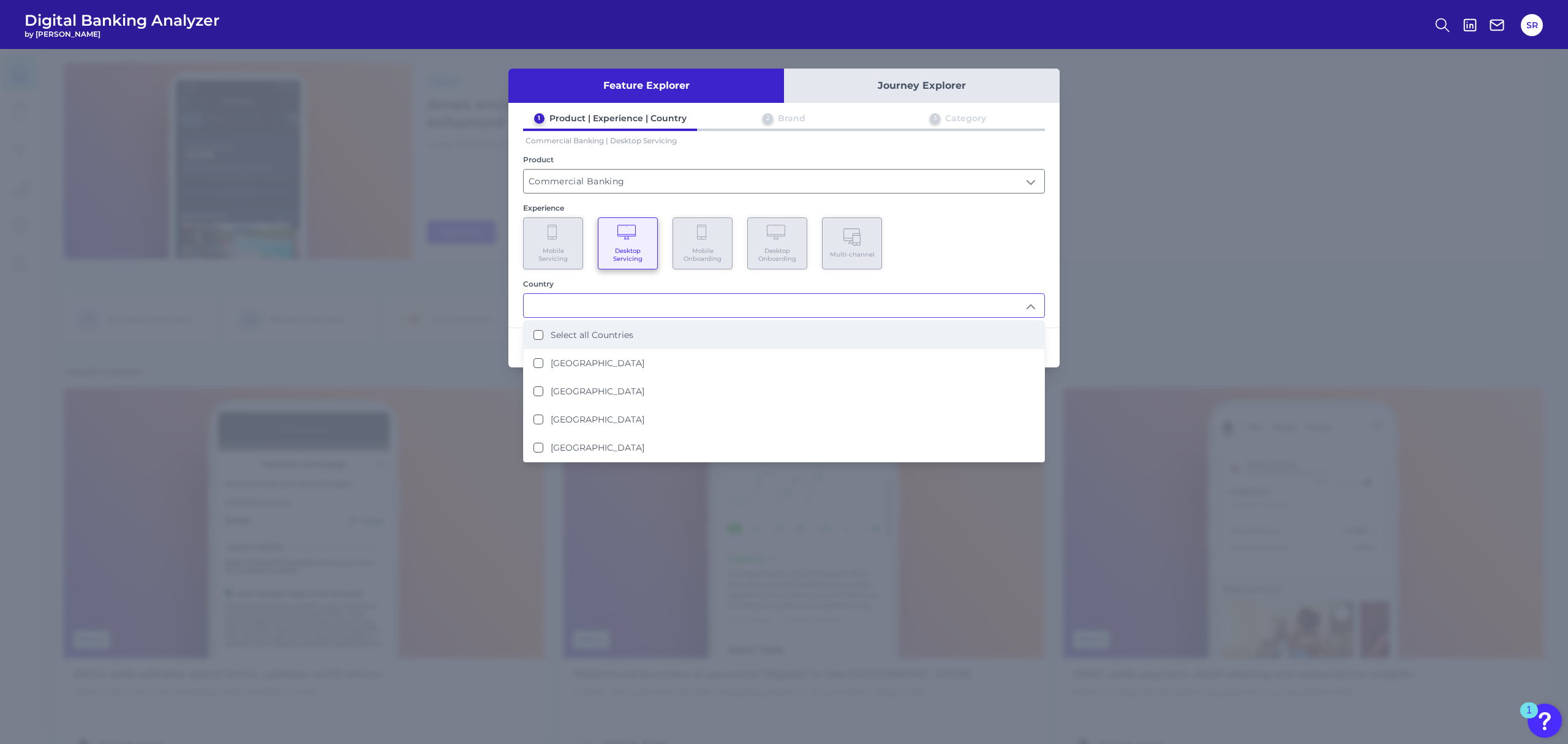
click at [625, 337] on label "Select all Countries" at bounding box center [592, 334] width 82 height 11
type input "Select all Countries"
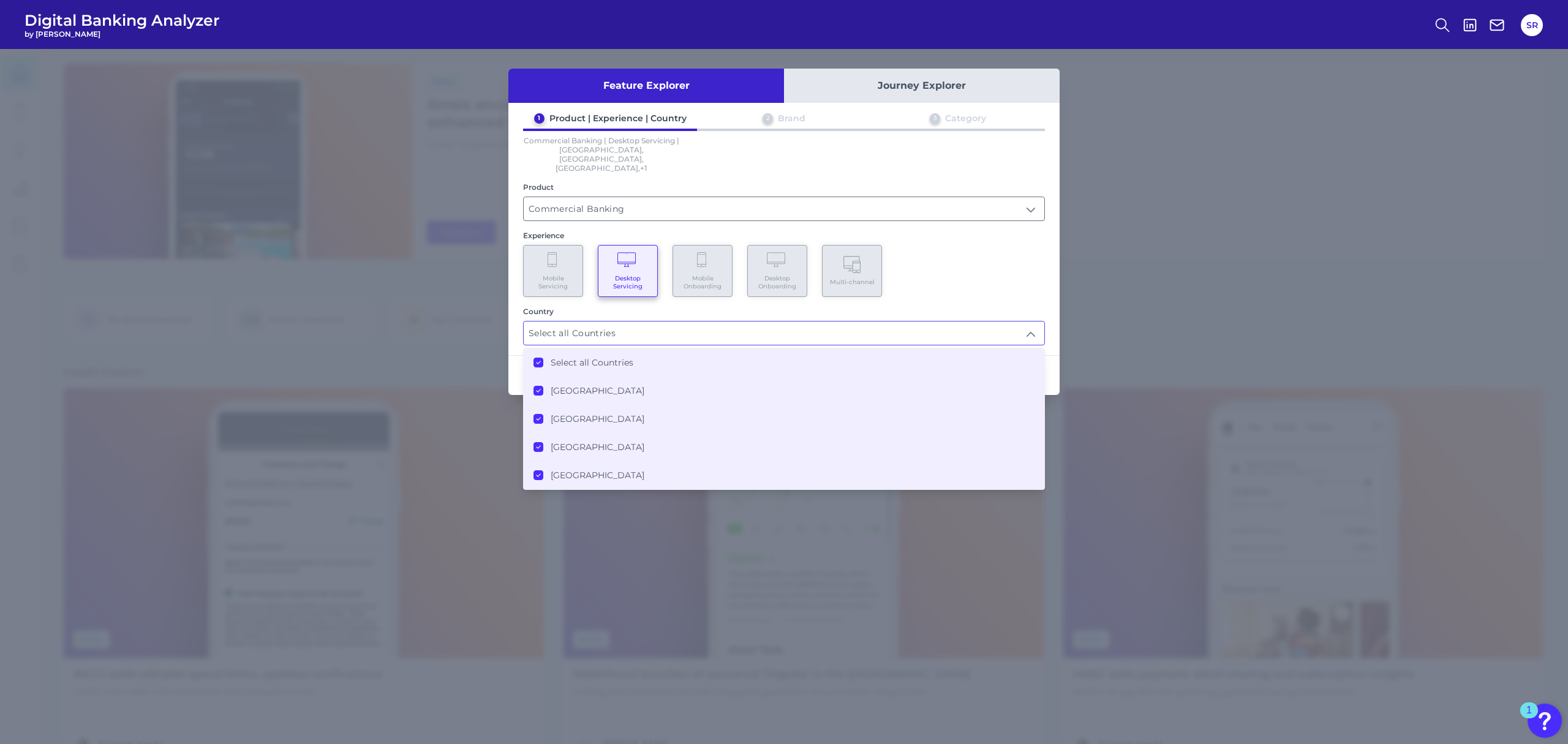
click at [979, 279] on div "1 Product | Experience | Country 2 Brand 3 Category Commercial Banking | Deskto…" at bounding box center [784, 229] width 551 height 232
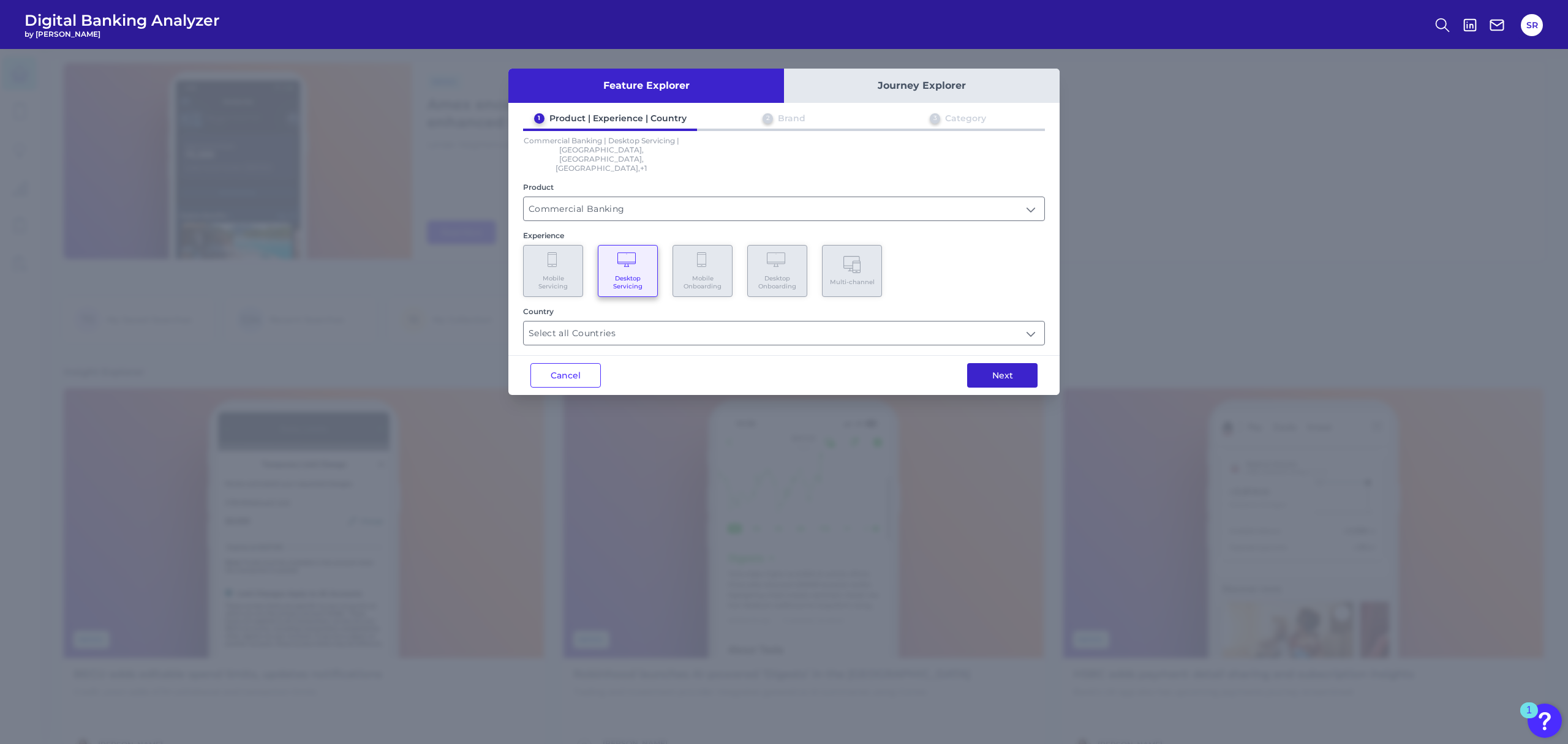
click at [998, 363] on button "Next" at bounding box center [1002, 375] width 71 height 24
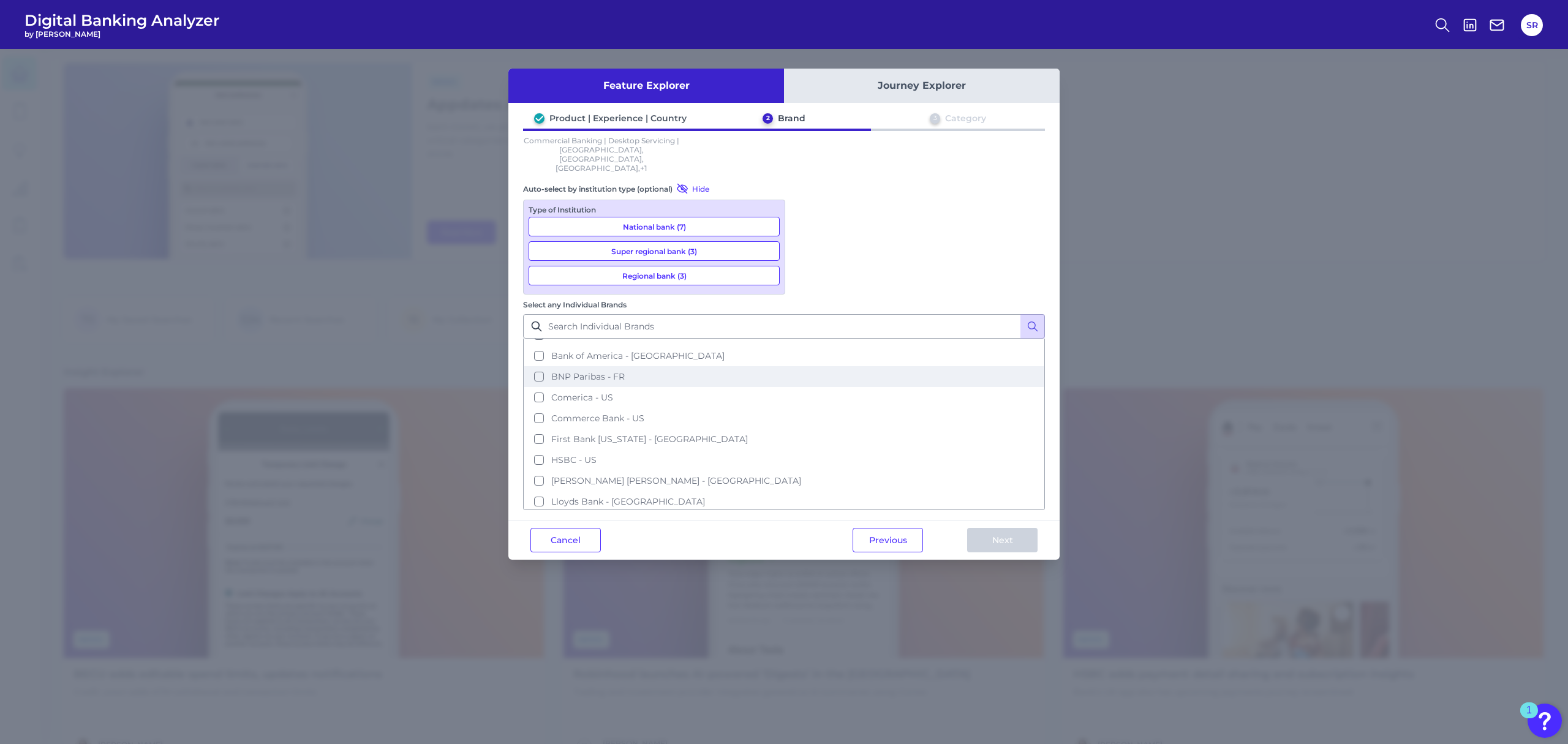
scroll to position [0, 0]
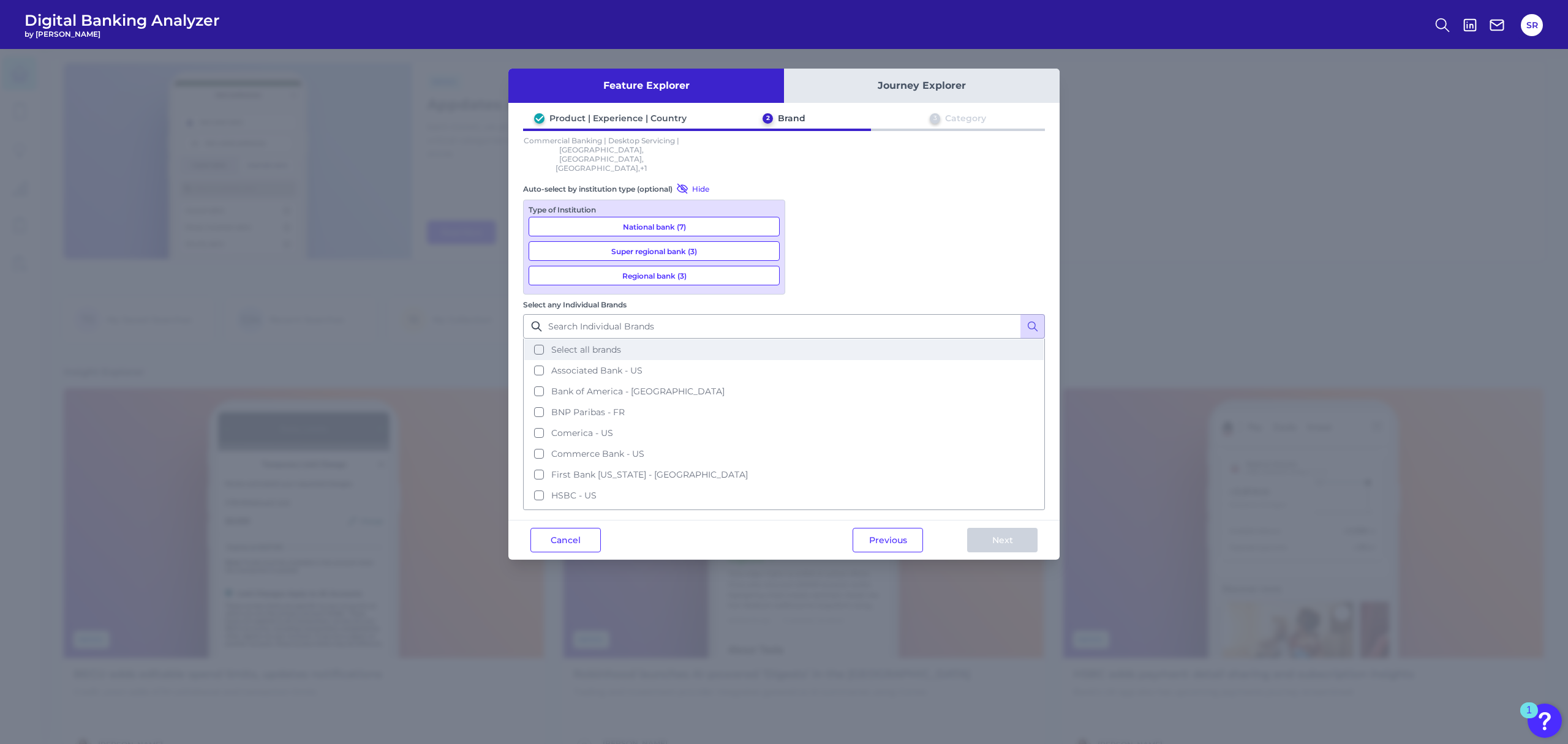
click at [805, 339] on button "Select all brands" at bounding box center [784, 350] width 519 height 21
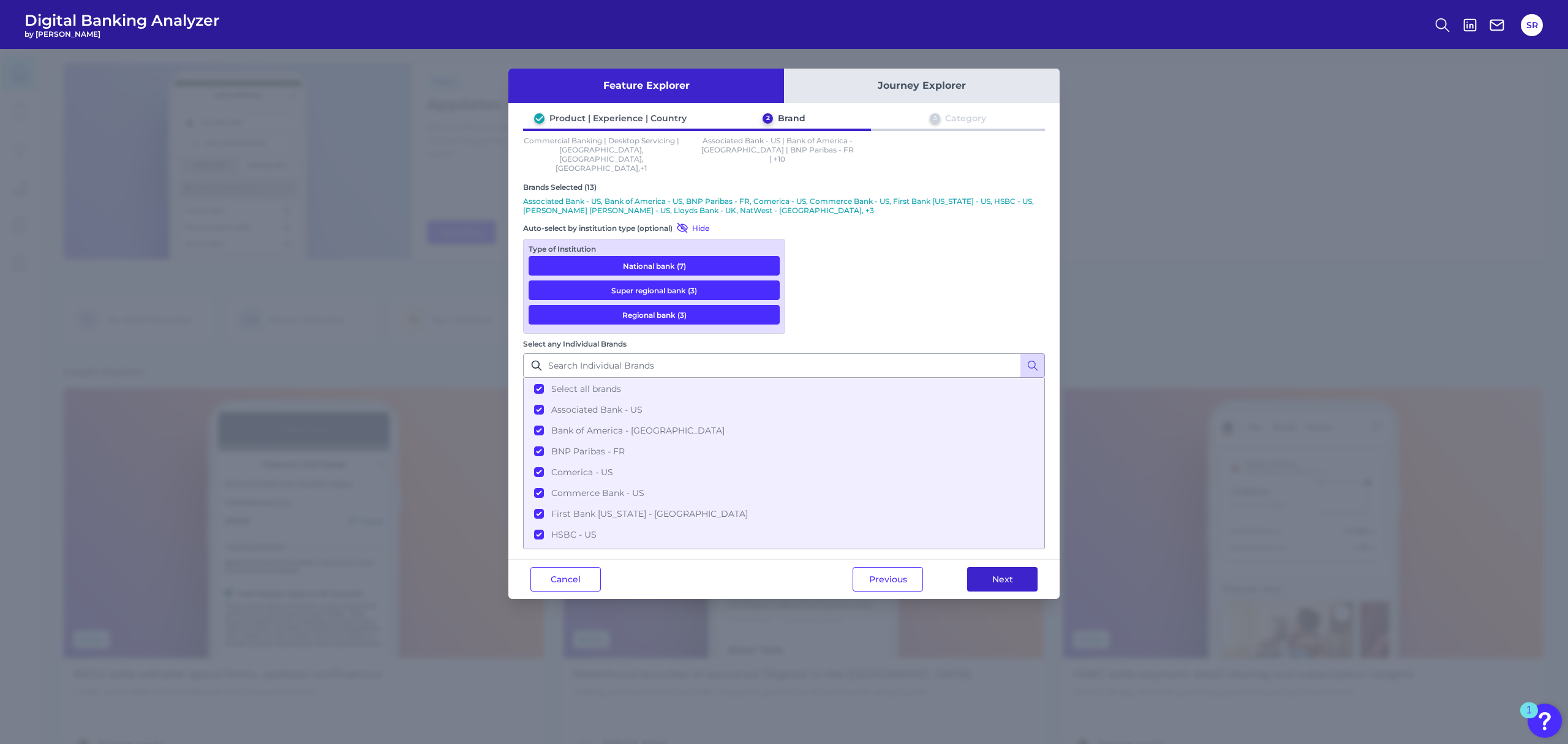
click at [977, 568] on button "Next" at bounding box center [1002, 579] width 71 height 24
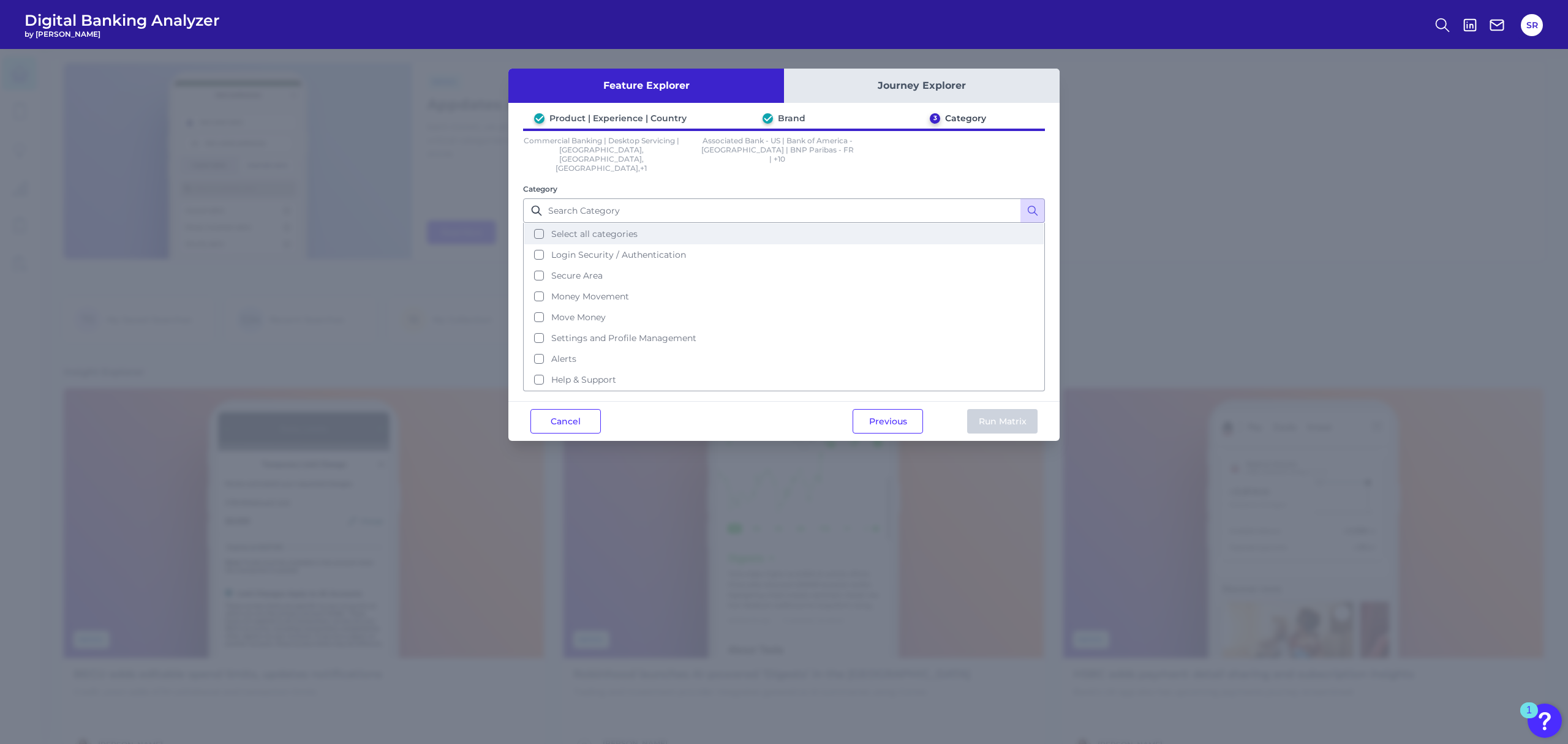
click at [540, 224] on button "Select all categories" at bounding box center [784, 234] width 519 height 21
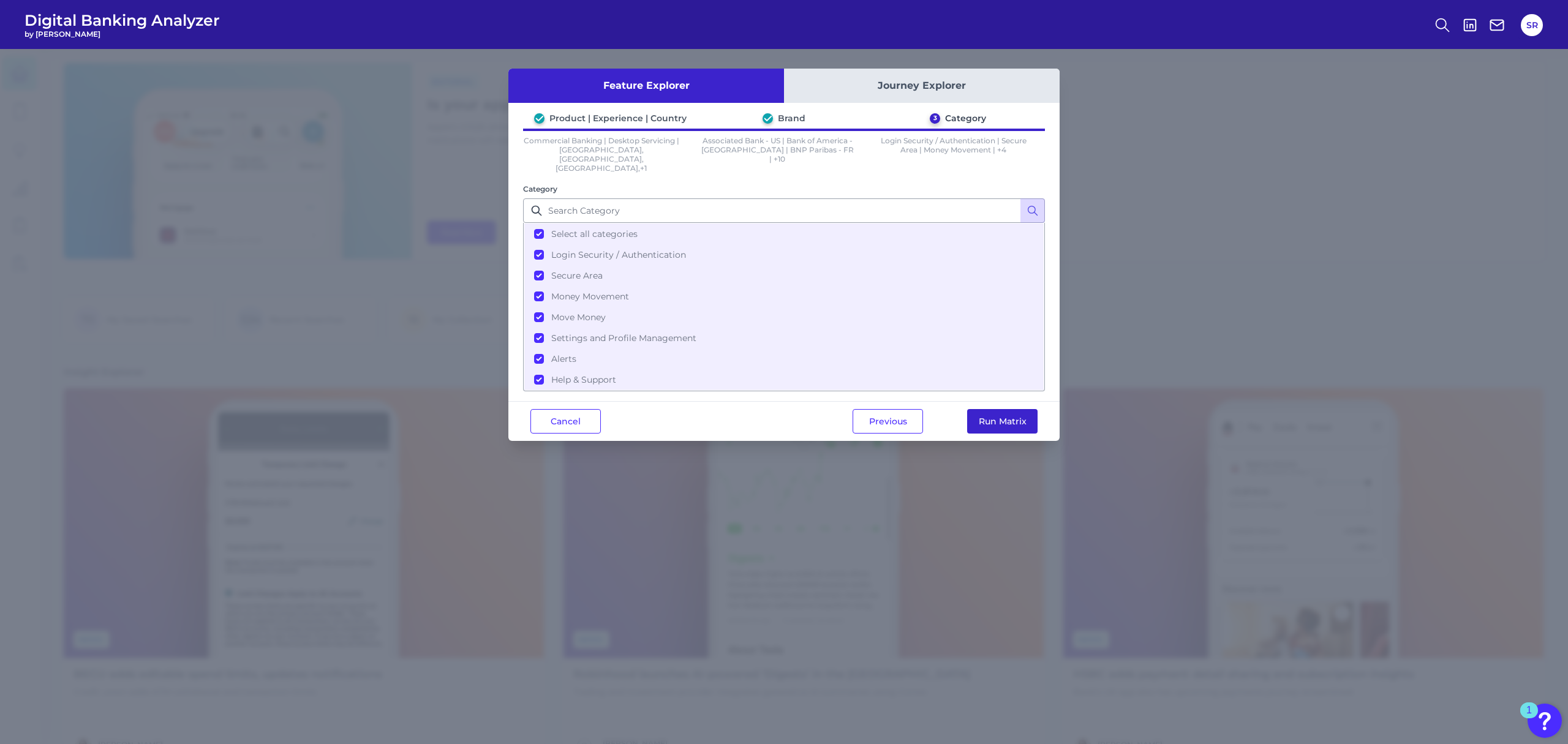
click at [1007, 410] on button "Run Matrix" at bounding box center [1002, 421] width 71 height 24
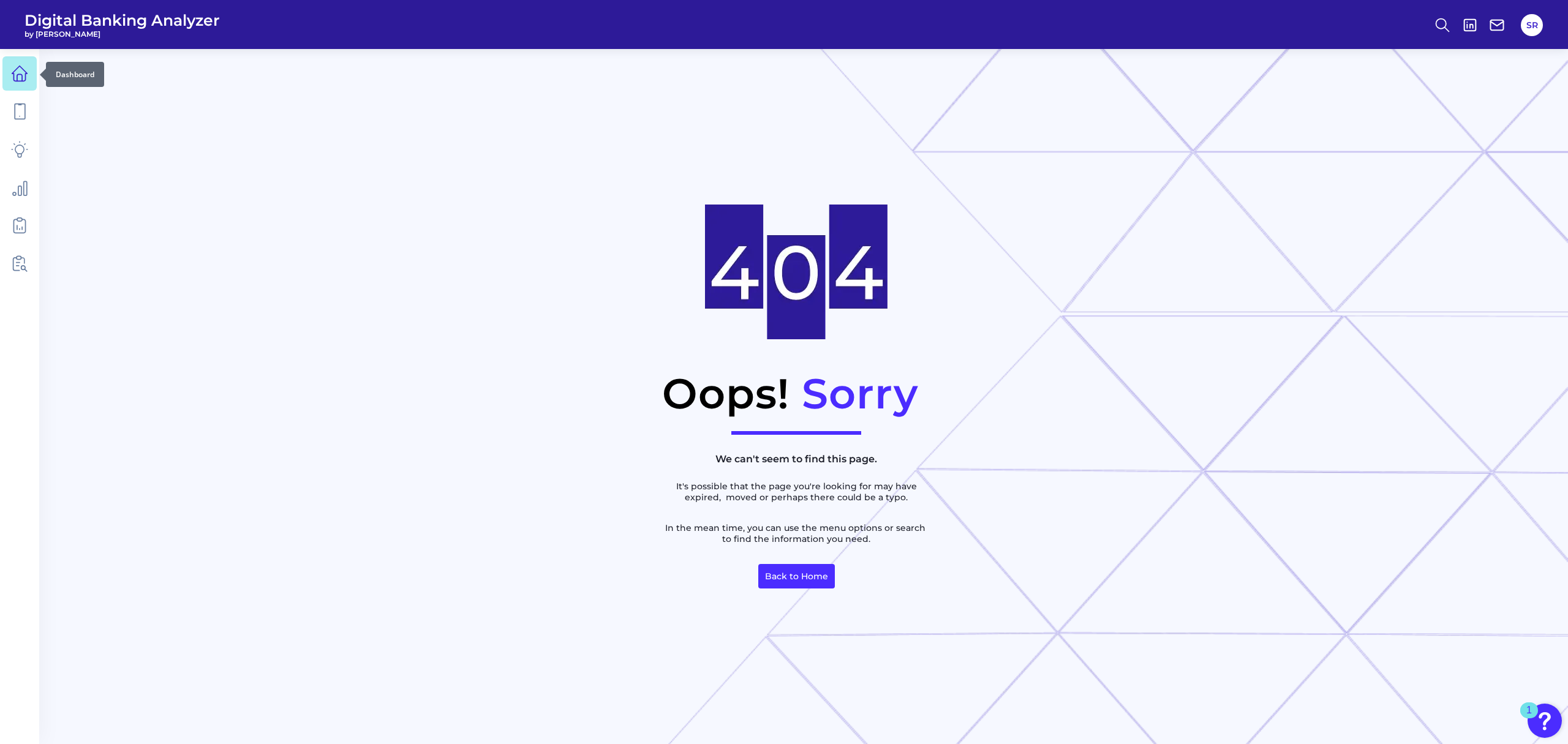
click at [23, 74] on icon at bounding box center [19, 74] width 17 height 17
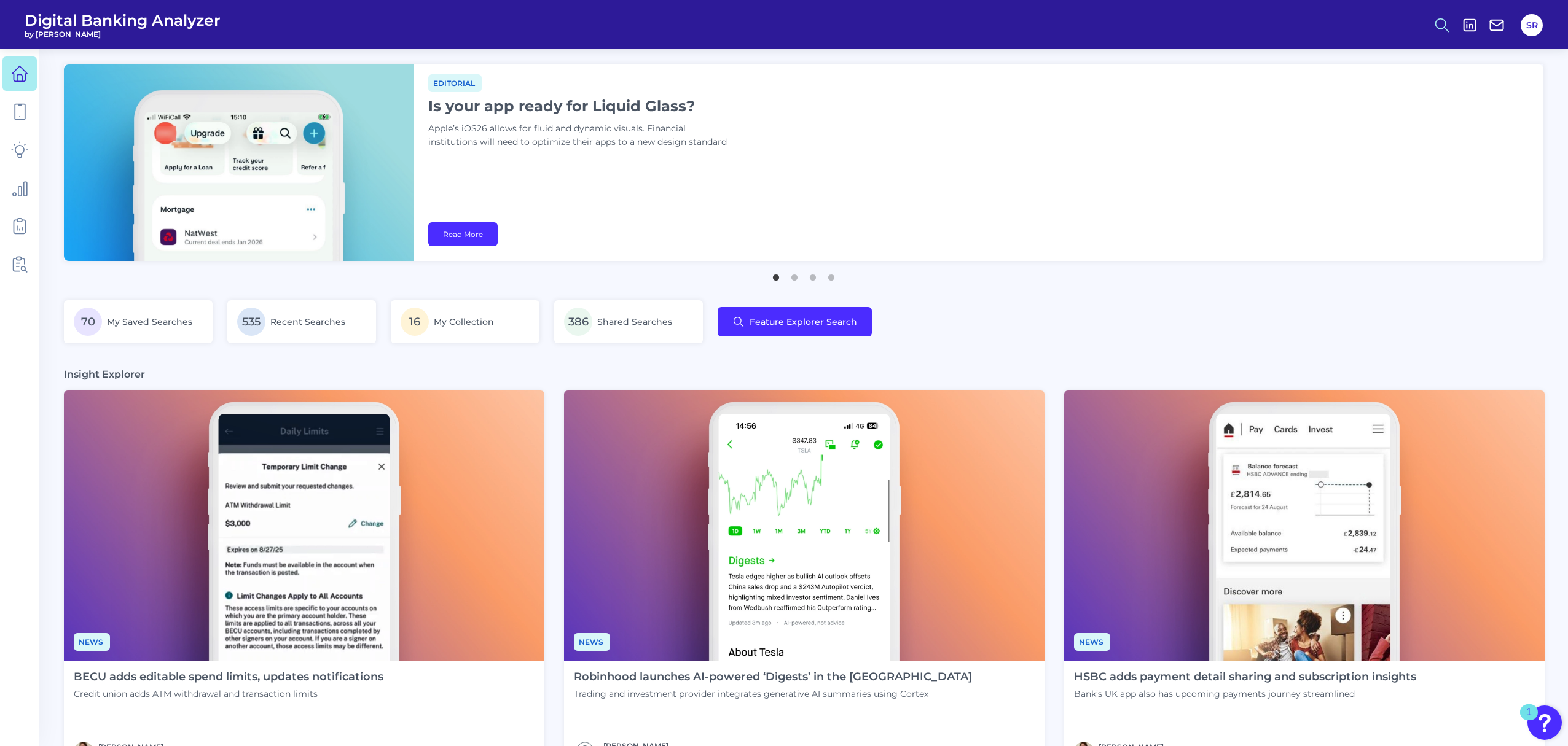
click at [1438, 29] on icon at bounding box center [1443, 25] width 17 height 17
click at [1526, 24] on button "SR" at bounding box center [1531, 25] width 22 height 22
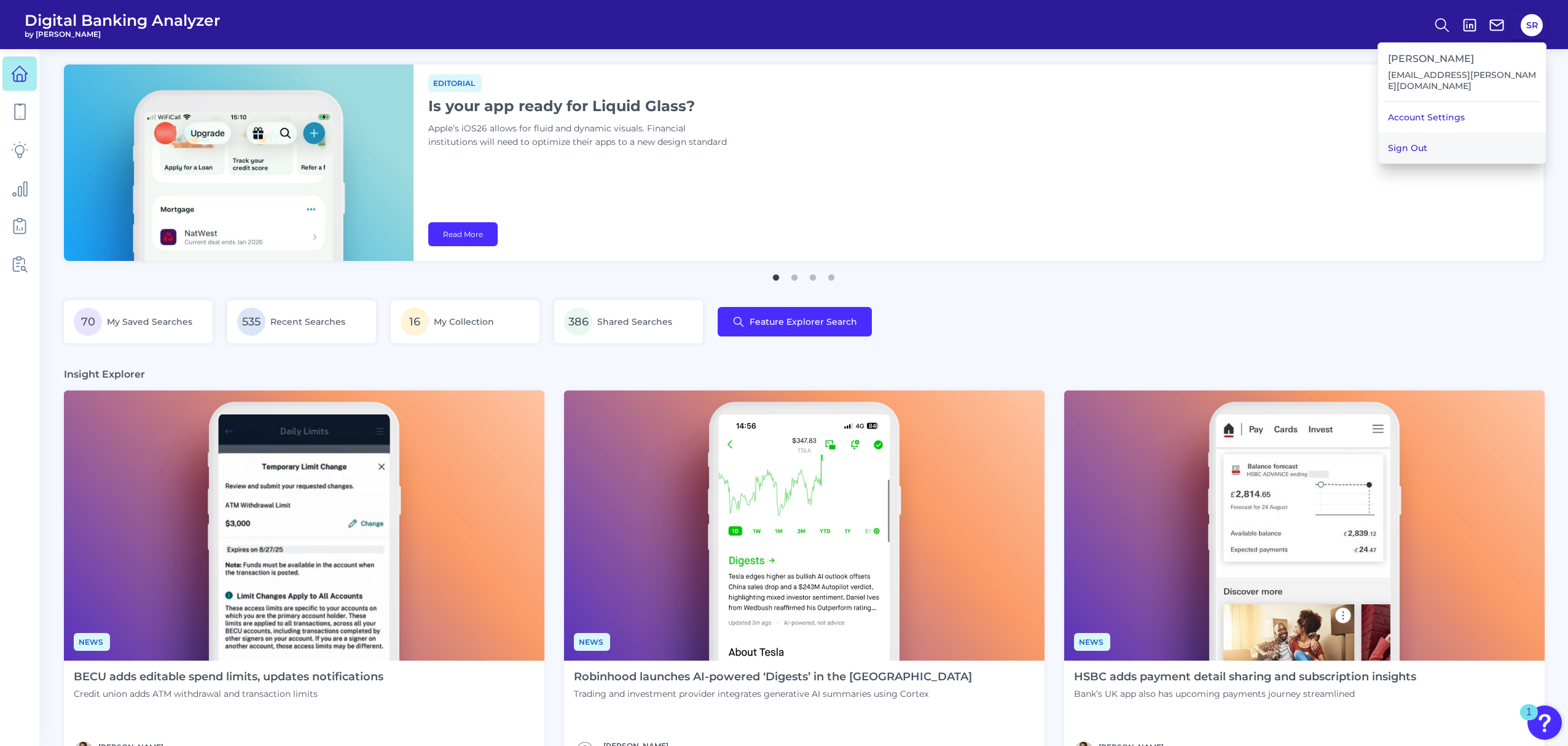
click at [1445, 148] on button "Sign Out" at bounding box center [1462, 149] width 168 height 31
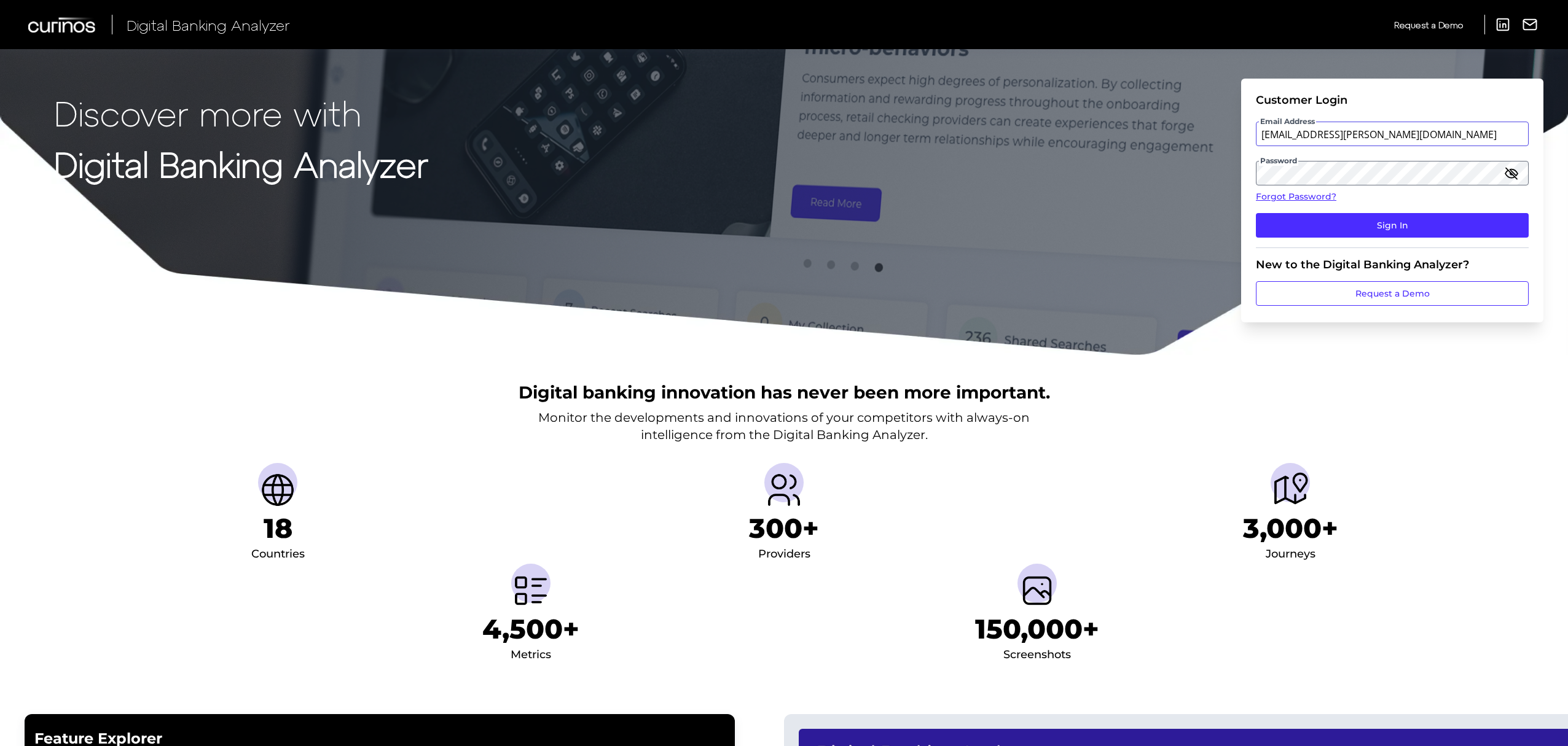
click at [1483, 130] on input "[EMAIL_ADDRESS][PERSON_NAME][DOMAIN_NAME]" at bounding box center [1392, 133] width 273 height 24
type input "Suraya.Randawa@curinos.com"
click at [1419, 217] on button "Sign In" at bounding box center [1392, 224] width 273 height 24
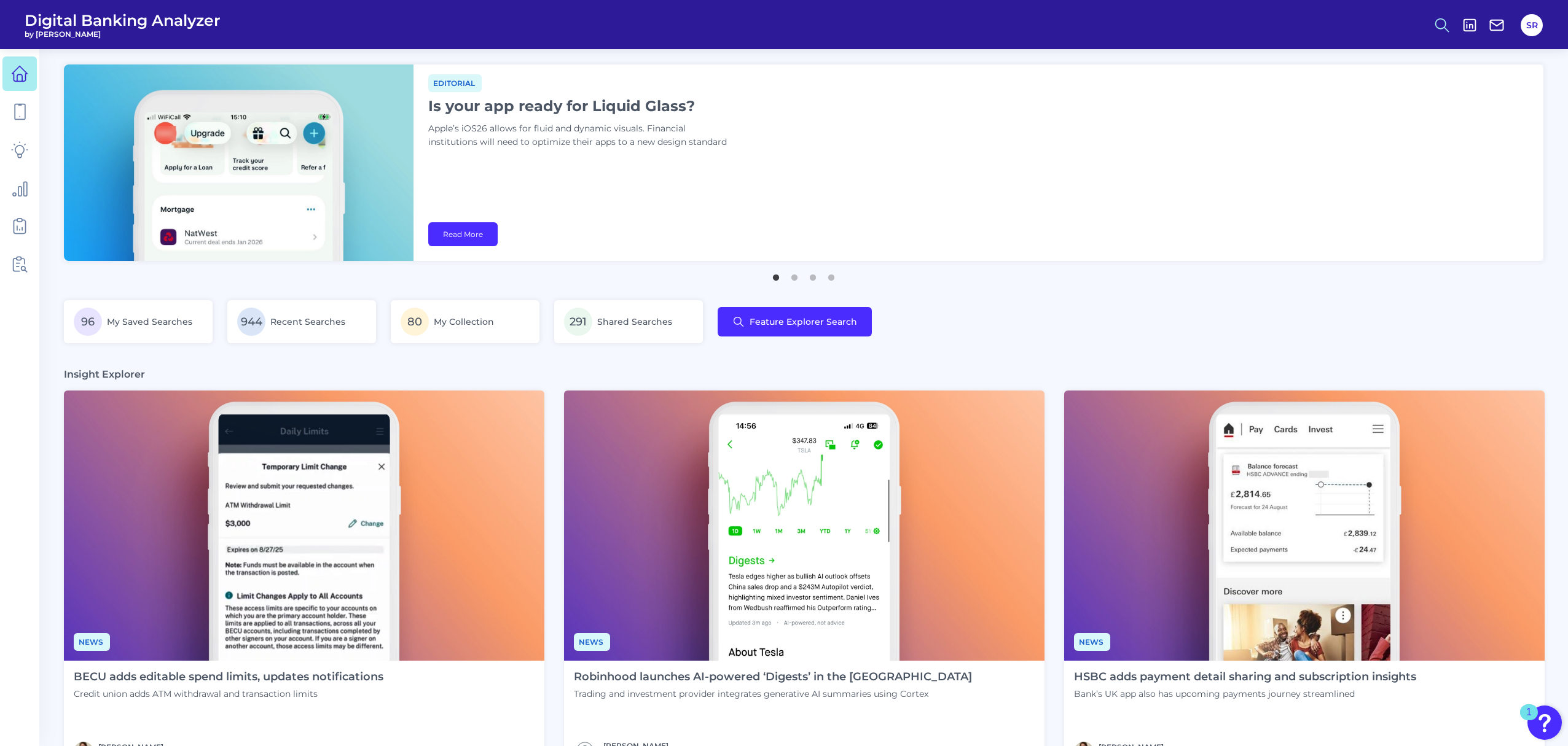
click at [1442, 25] on icon at bounding box center [1443, 25] width 17 height 17
click at [1386, 88] on button "Feature Explorer Search" at bounding box center [1382, 89] width 148 height 31
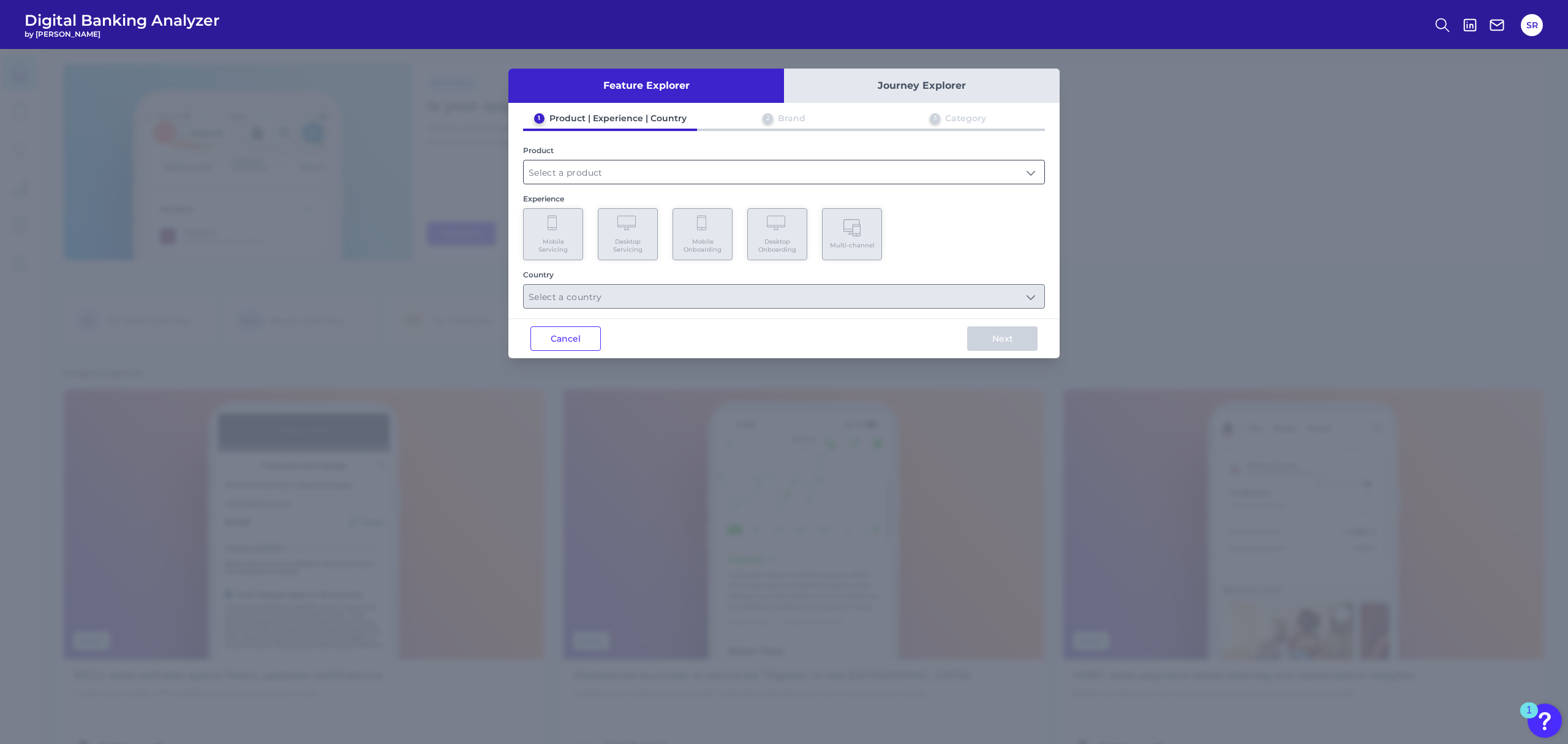
click at [679, 167] on input "text" at bounding box center [784, 172] width 521 height 23
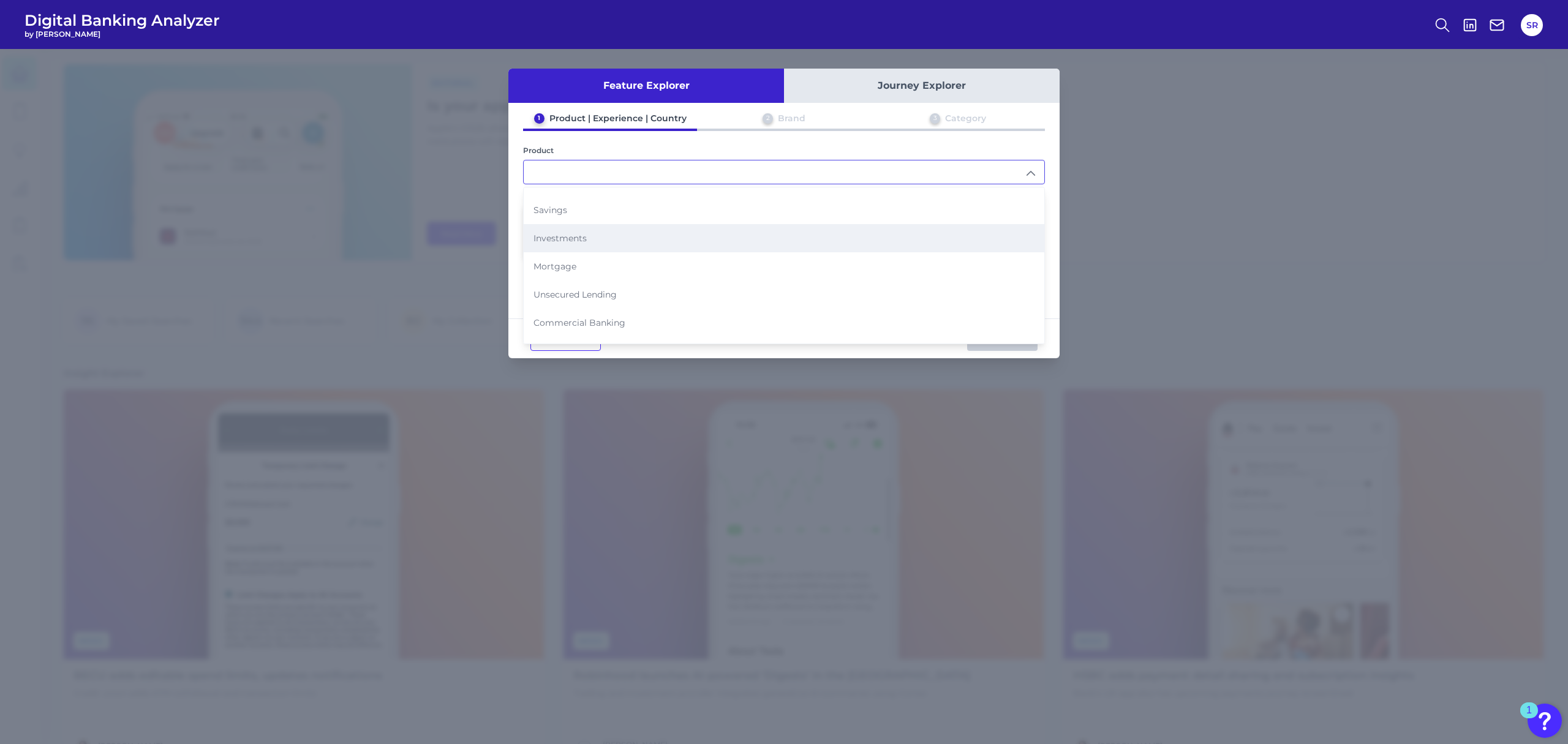
scroll to position [116, 0]
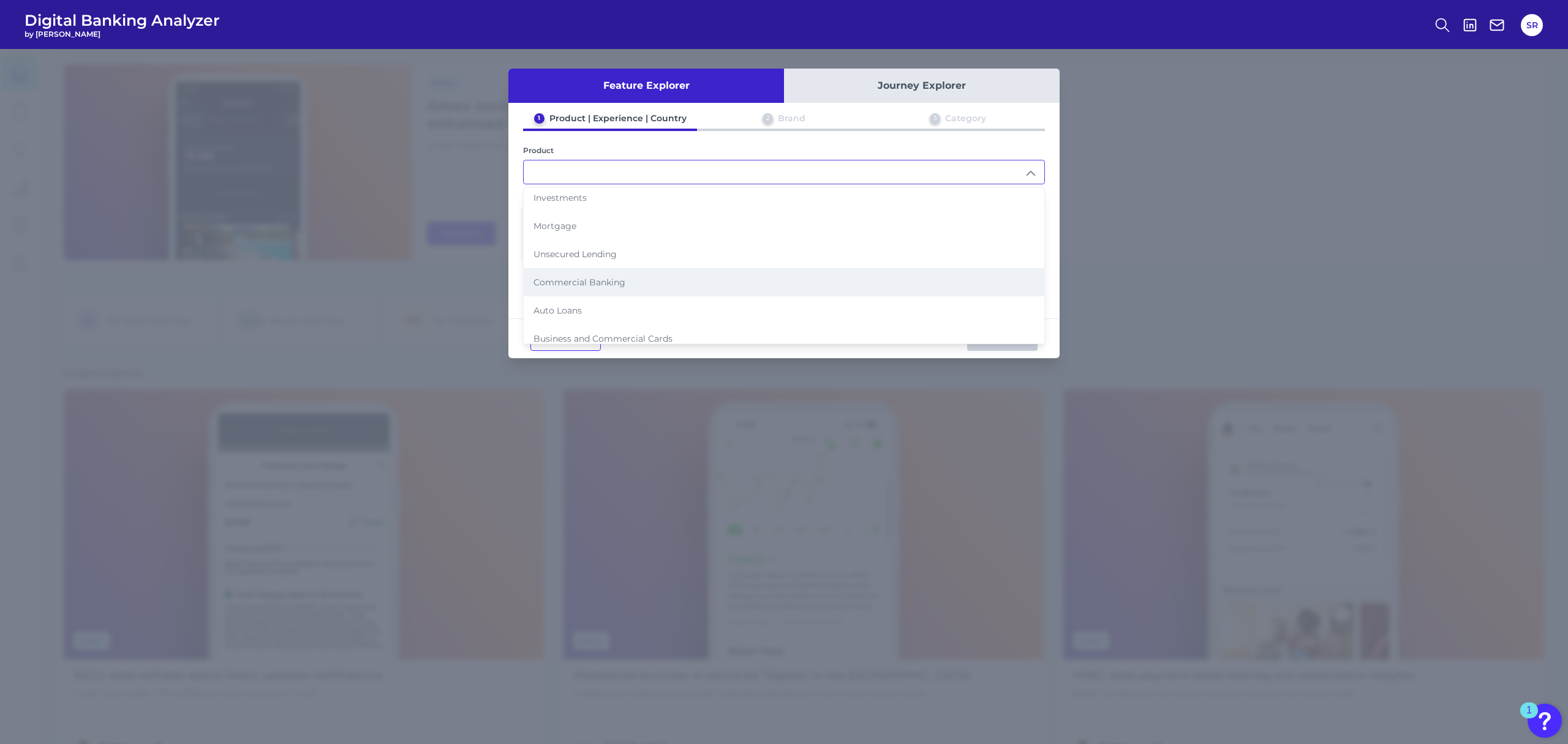
click at [621, 277] on span "Commercial Banking" at bounding box center [579, 282] width 92 height 11
type input "Commercial Banking"
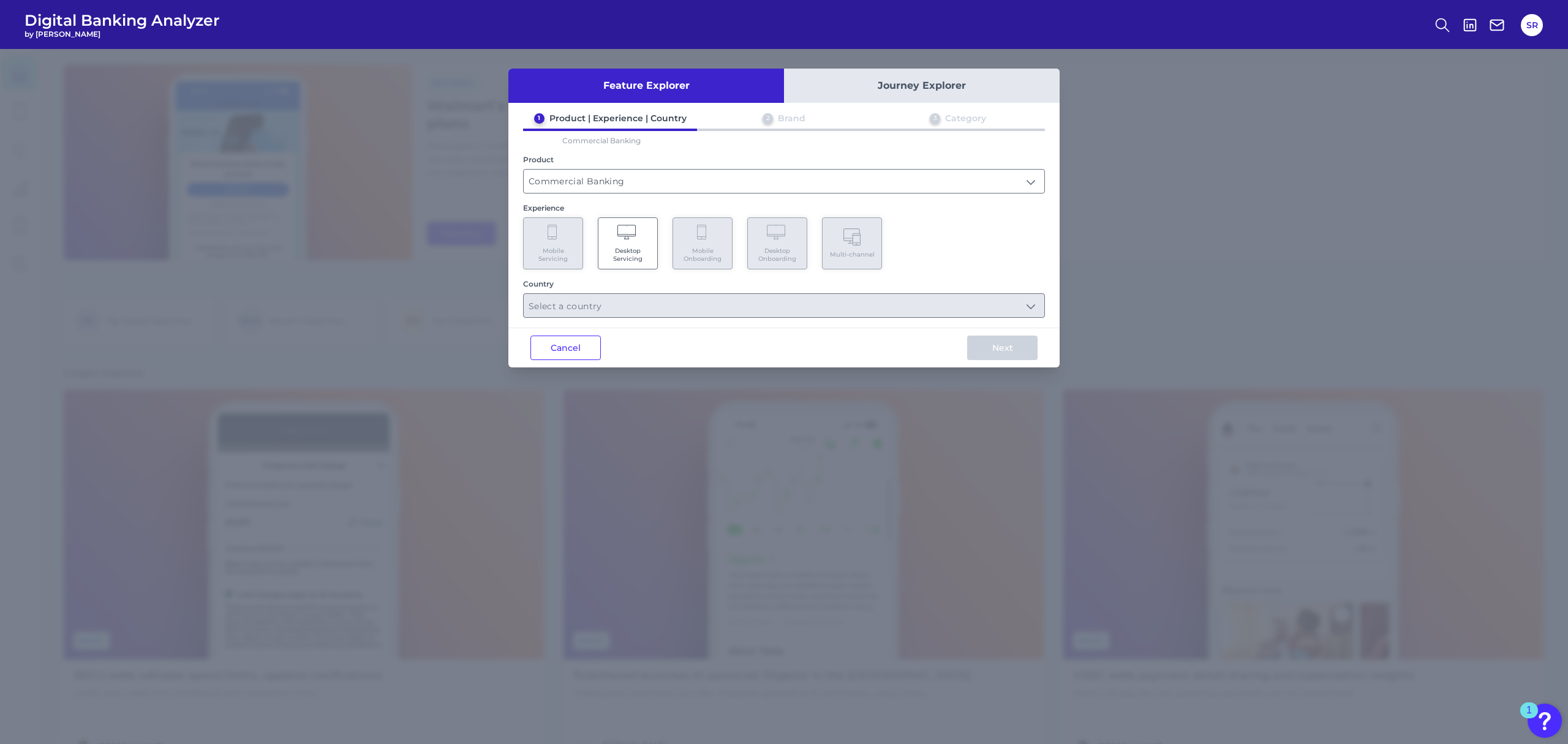
click at [681, 357] on div "Cancel Next" at bounding box center [784, 347] width 551 height 40
click at [628, 260] on span "Desktop Servicing" at bounding box center [628, 255] width 46 height 16
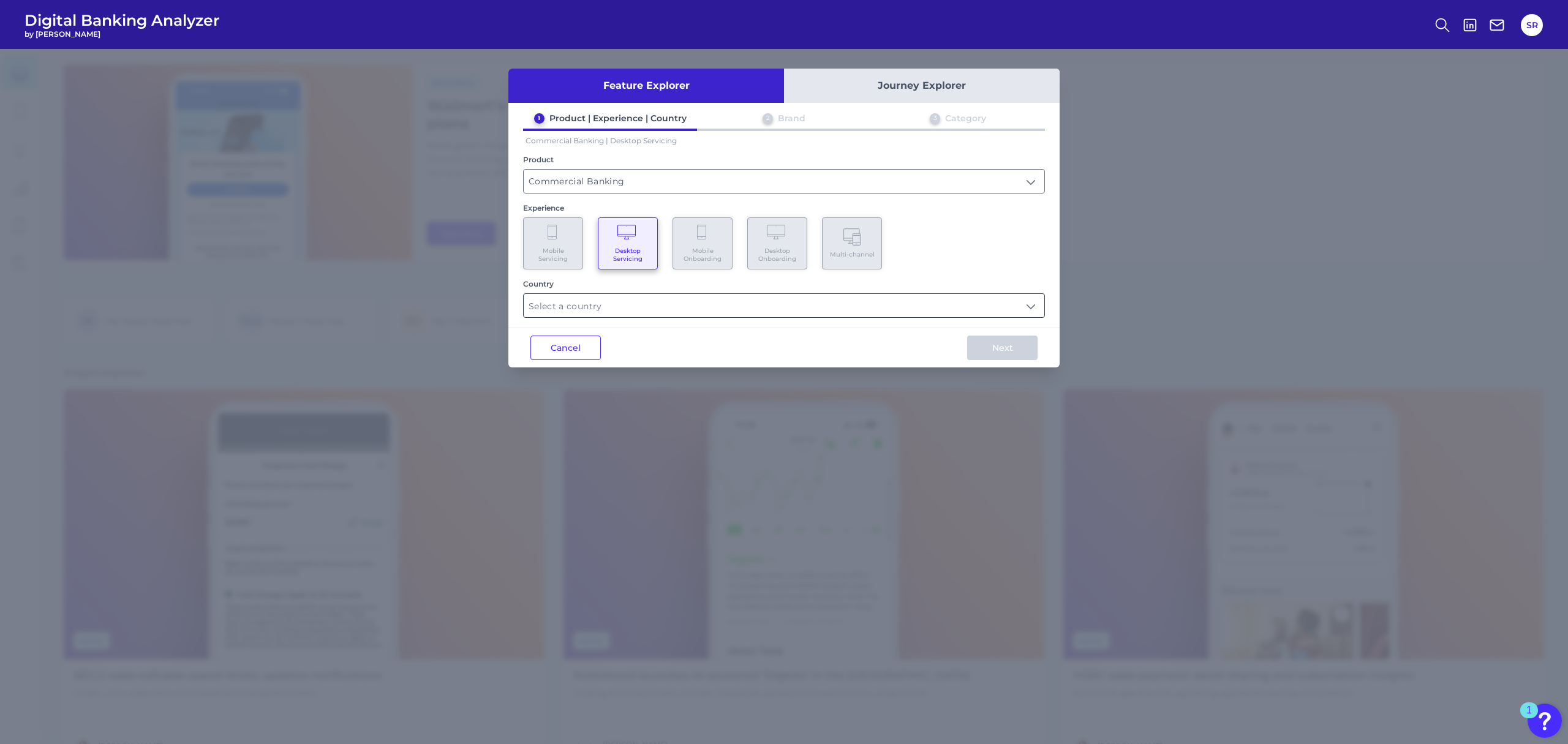
click at [629, 302] on input "text" at bounding box center [784, 306] width 521 height 23
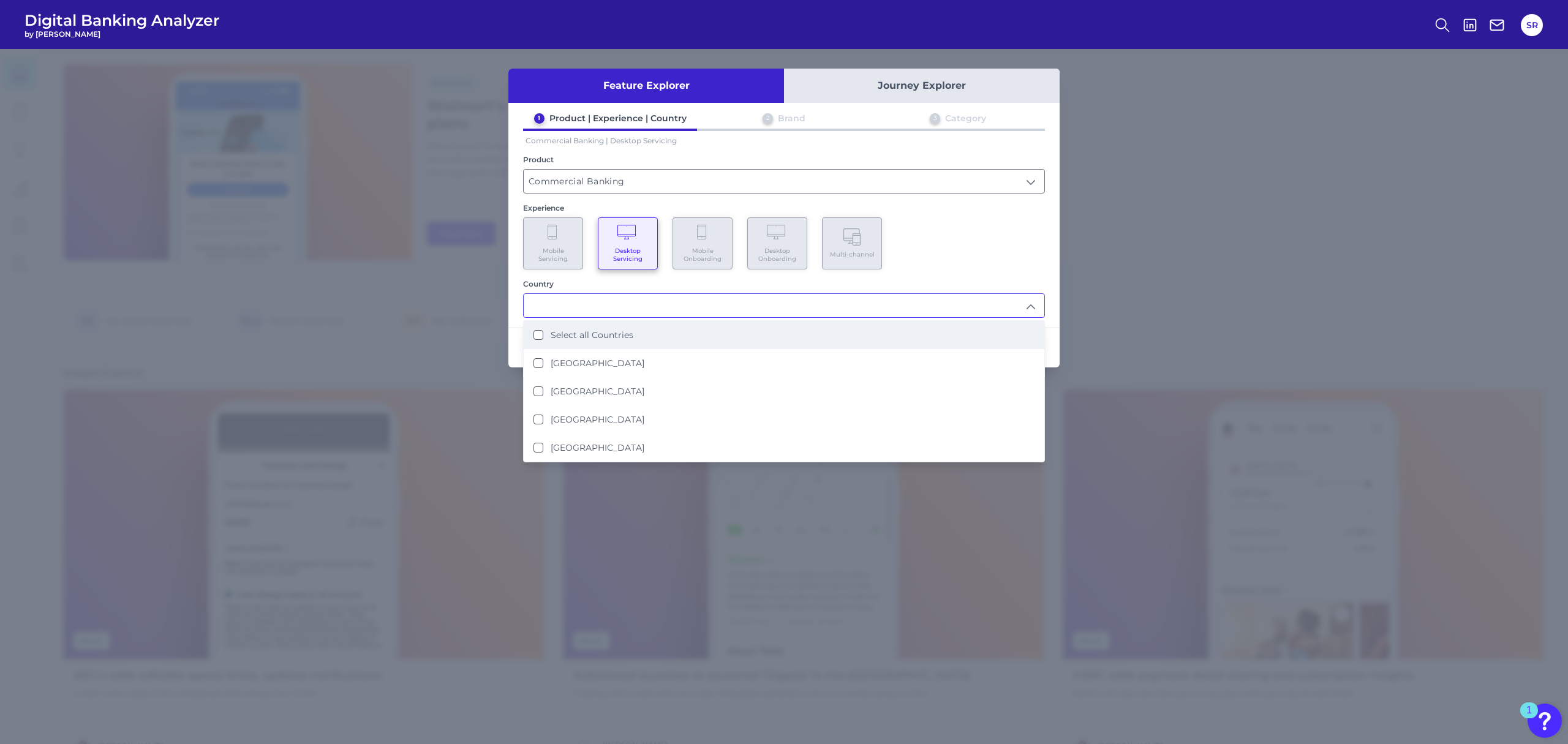
click at [559, 330] on label "Select all Countries" at bounding box center [592, 334] width 82 height 11
type input "Select all Countries"
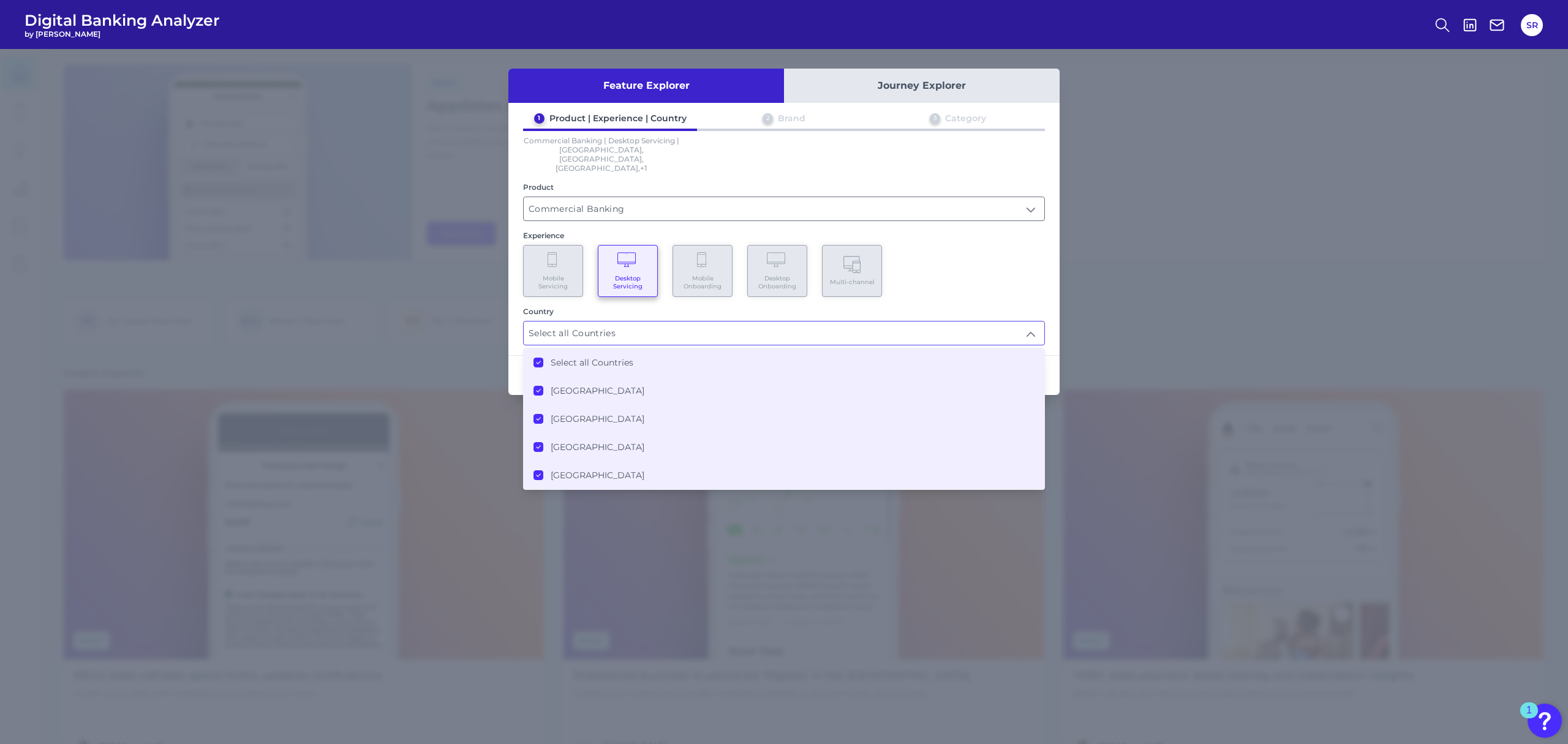
click at [956, 272] on div "Mobile Servicing Desktop Servicing Mobile Onboarding Desktop Onboarding Multi-c…" at bounding box center [784, 271] width 522 height 52
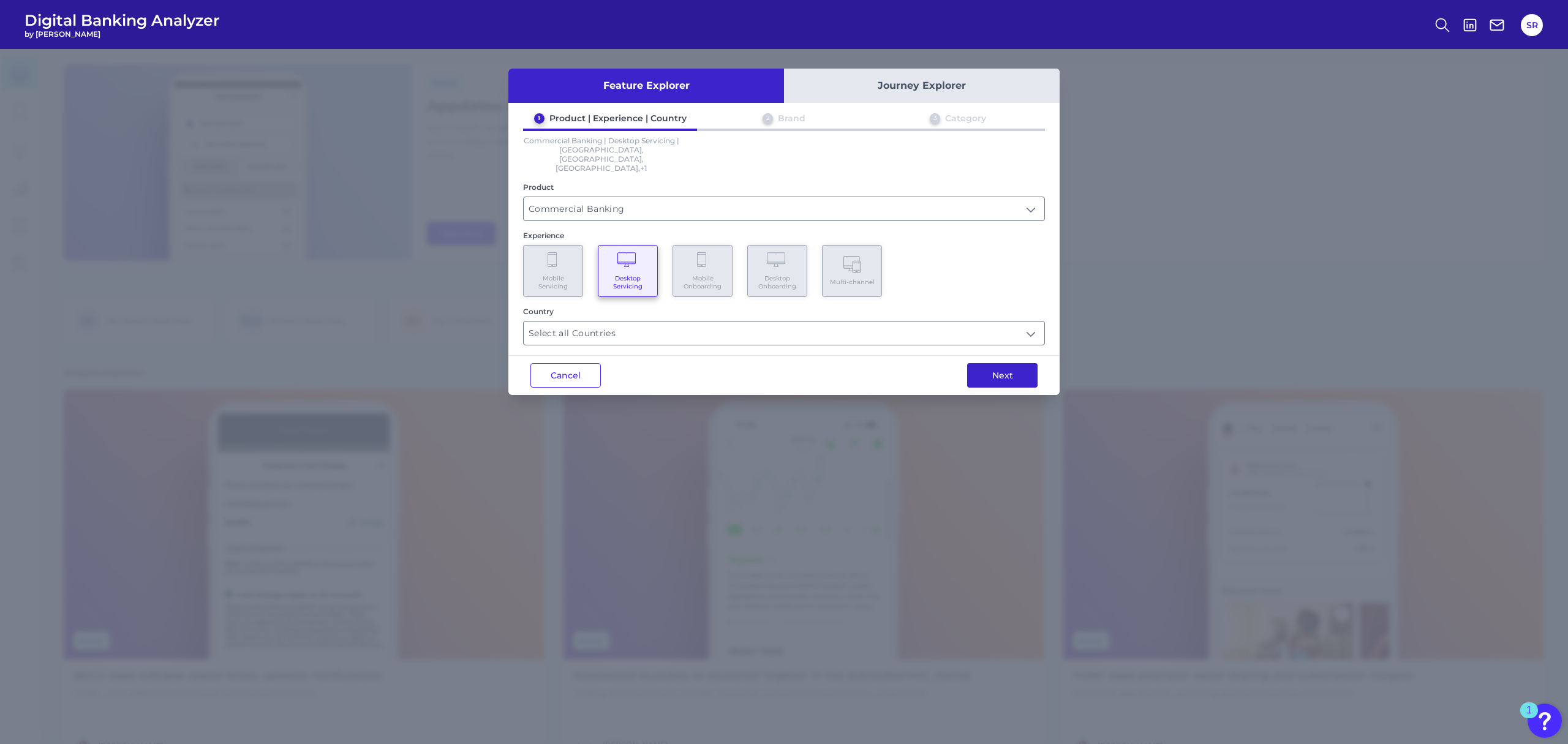
click at [997, 363] on button "Next" at bounding box center [1002, 375] width 71 height 24
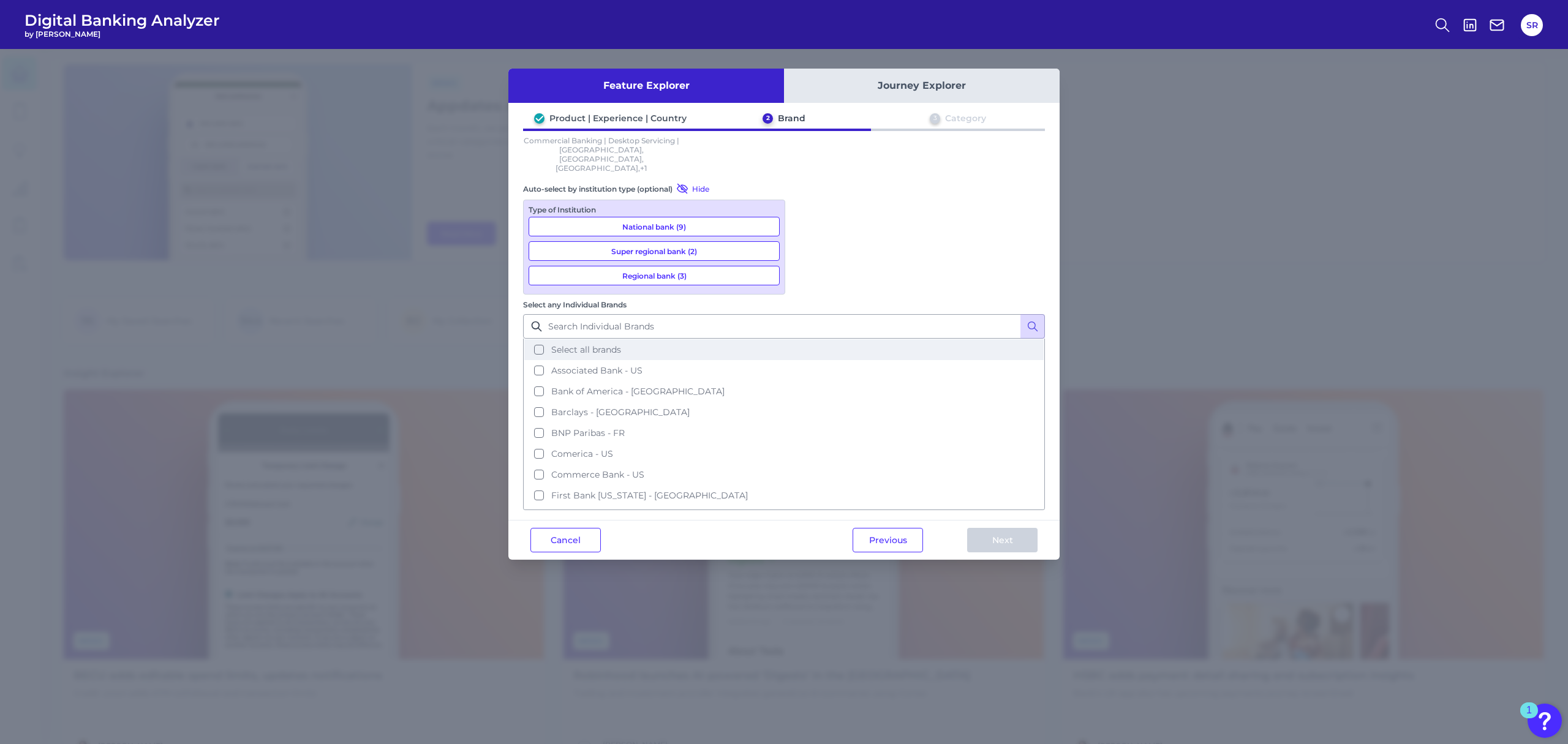
click at [621, 344] on span "Select all brands" at bounding box center [586, 349] width 70 height 11
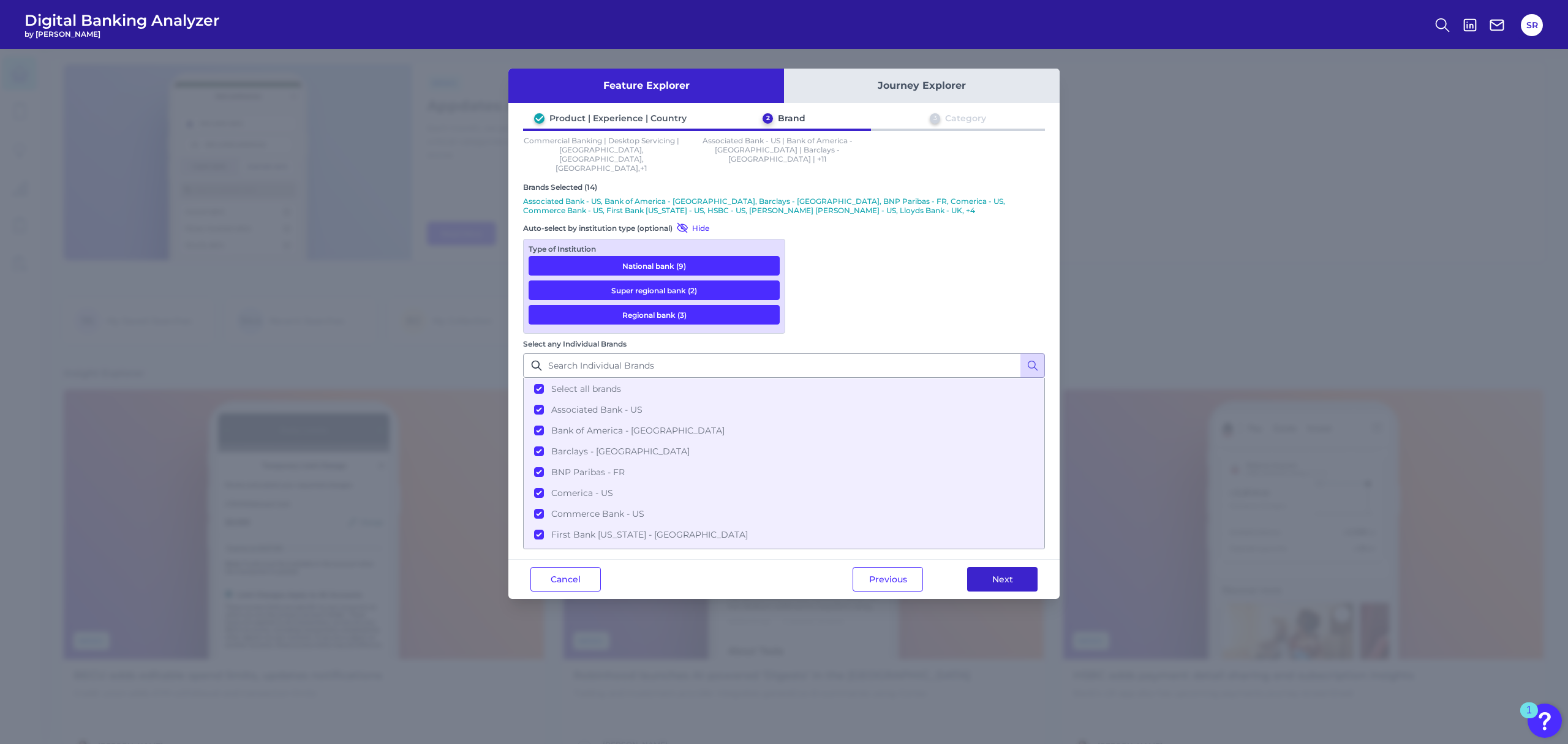
click at [988, 568] on button "Next" at bounding box center [1002, 579] width 71 height 24
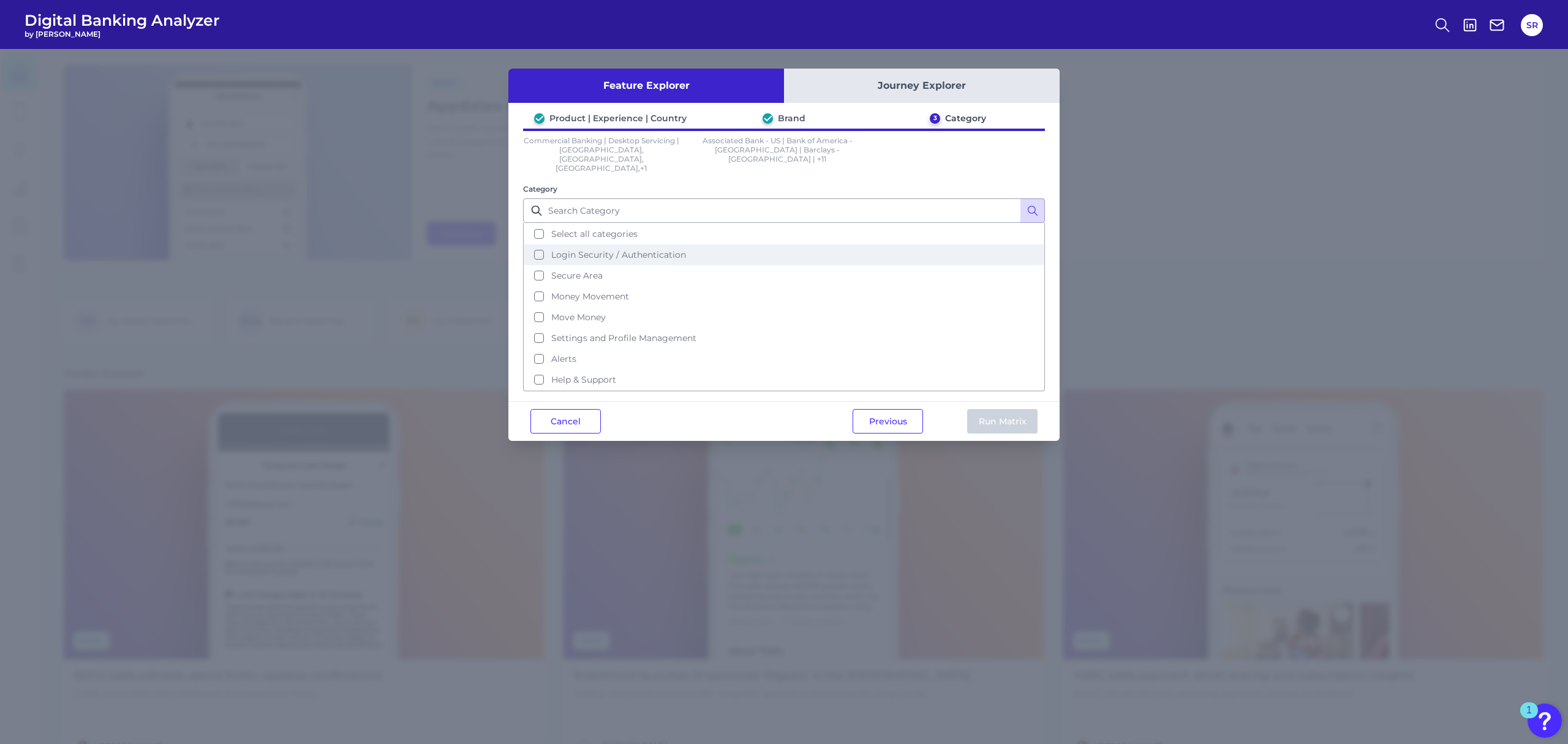
click at [634, 244] on button "Login Security / Authentication" at bounding box center [784, 255] width 519 height 21
click at [1004, 410] on button "Run Matrix" at bounding box center [1002, 421] width 71 height 24
